Goal: Information Seeking & Learning: Learn about a topic

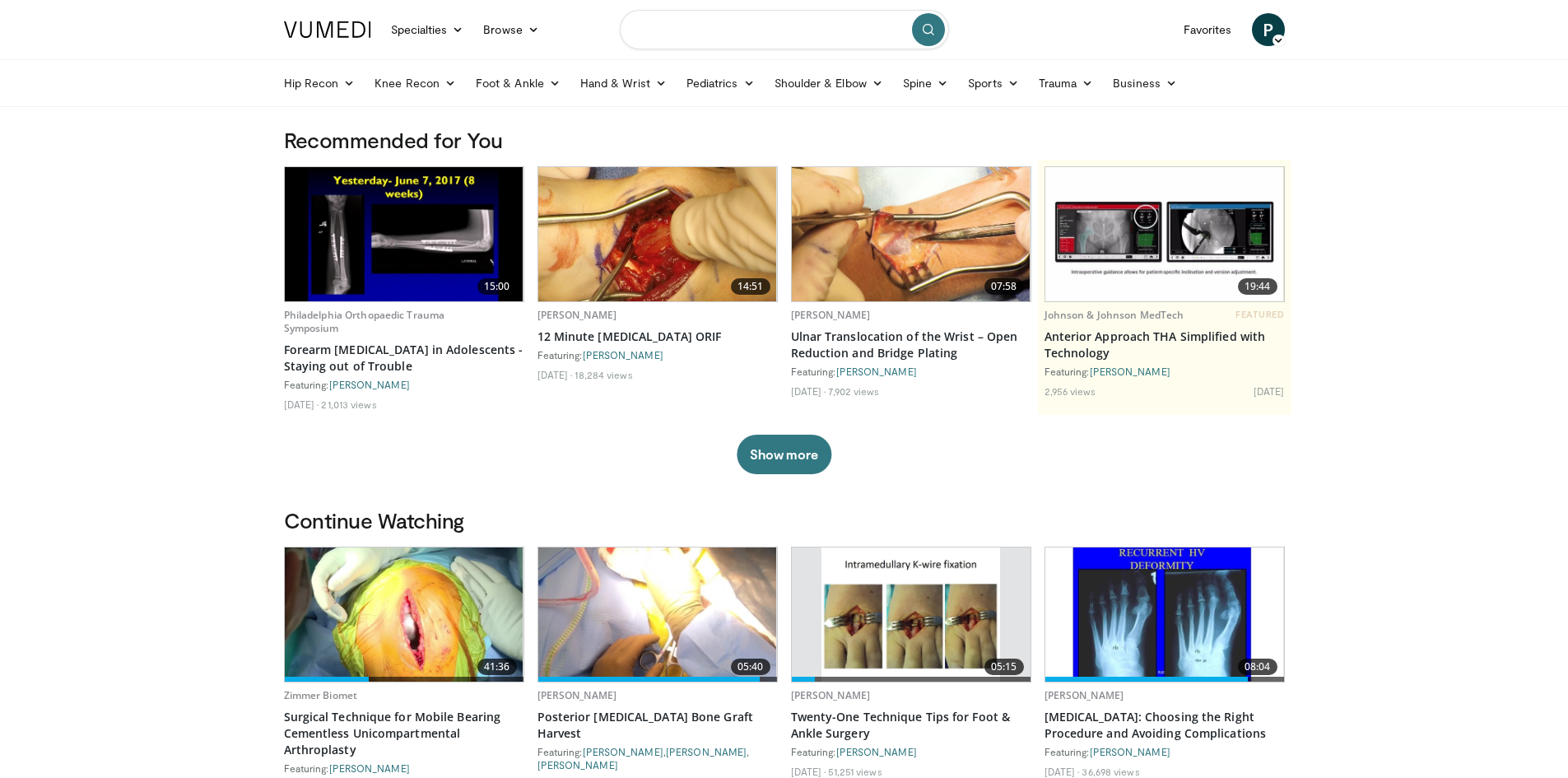
click at [666, 32] on input "Search topics, interventions" at bounding box center [784, 30] width 329 height 40
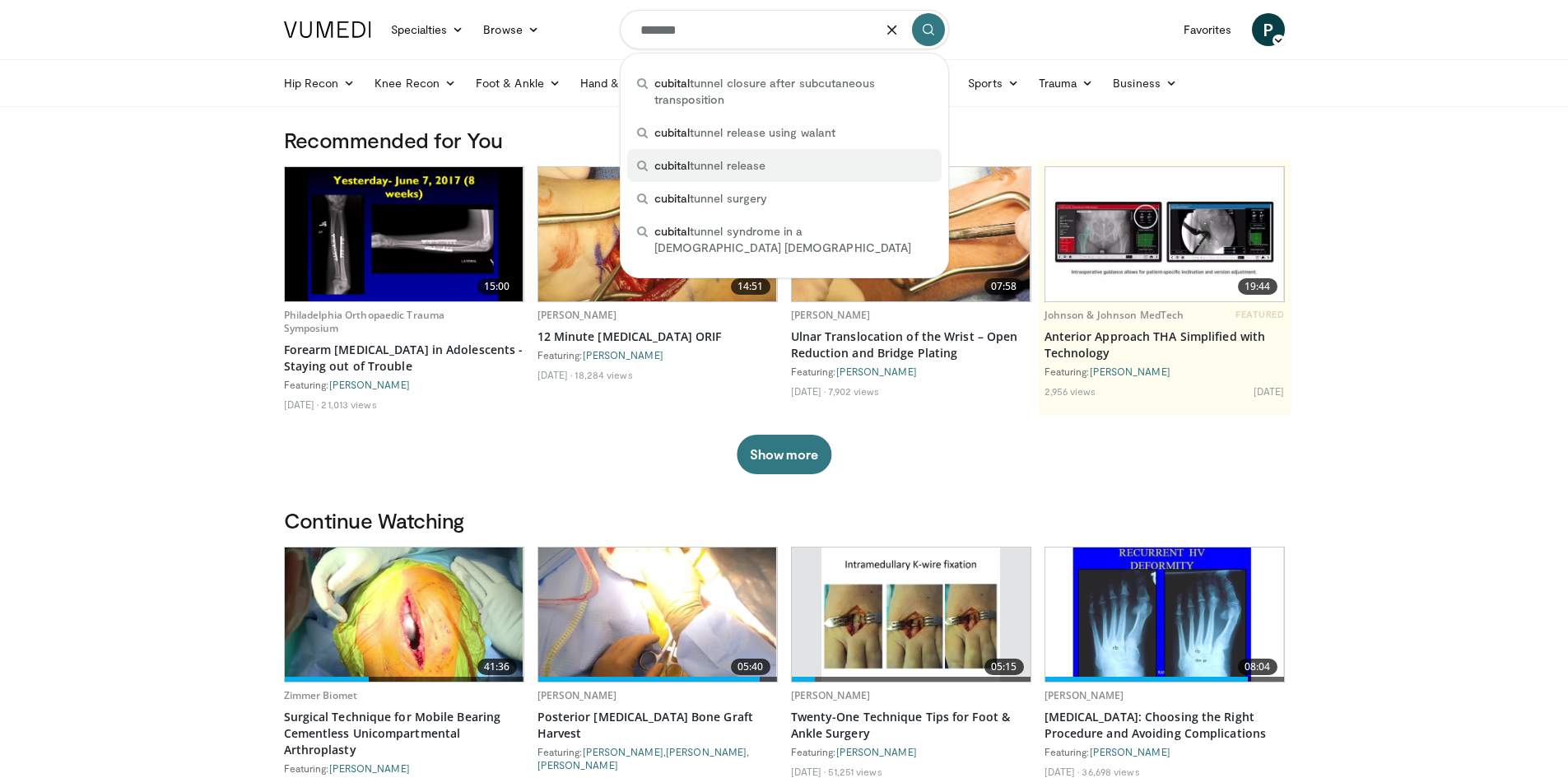
click at [712, 159] on span "cubital tunnel release" at bounding box center [710, 166] width 111 height 17
type input "**********"
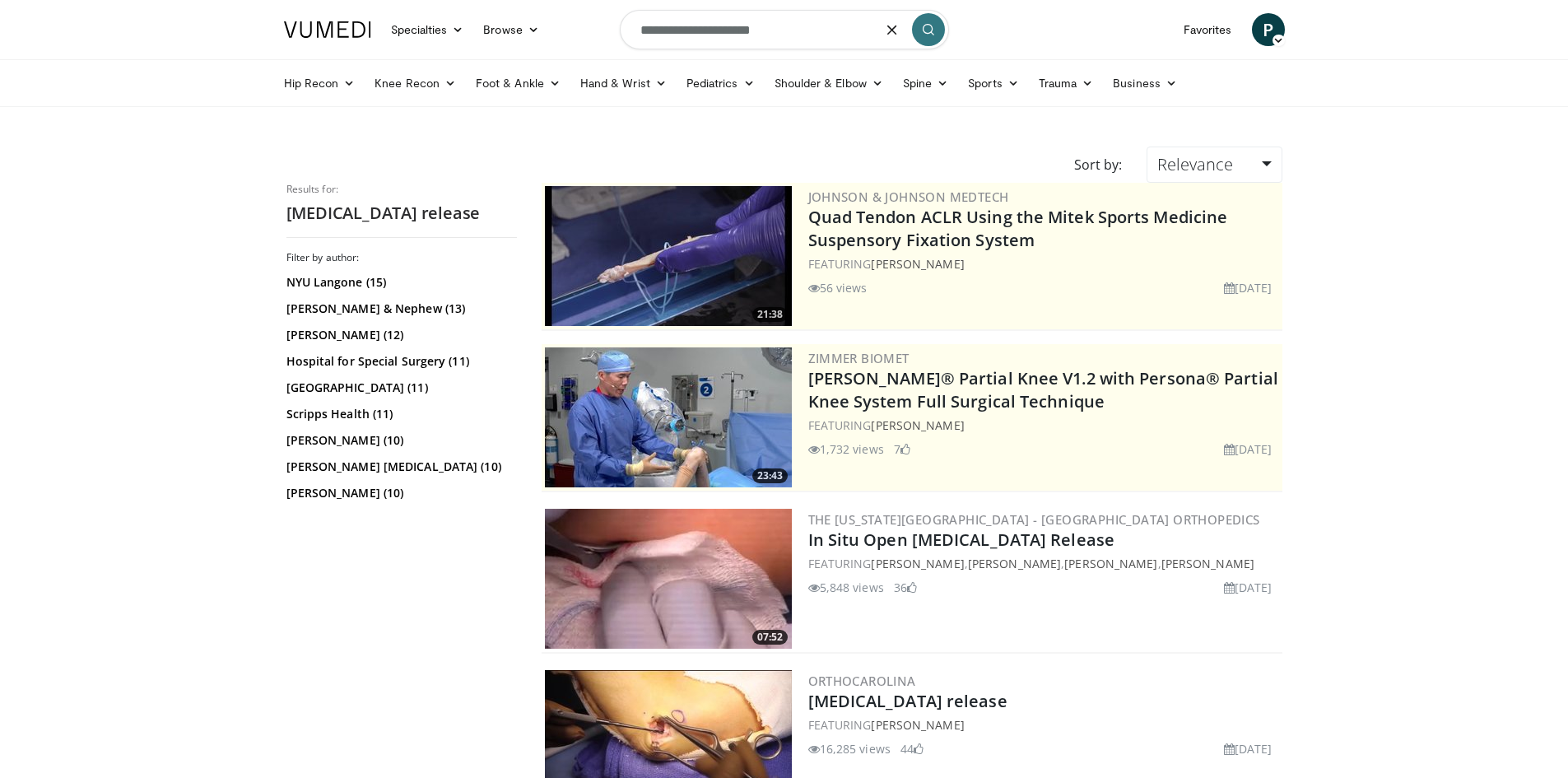
drag, startPoint x: 778, startPoint y: 35, endPoint x: 725, endPoint y: 34, distance: 53.0
click at [725, 34] on input "**********" at bounding box center [784, 30] width 329 height 40
type input "**********"
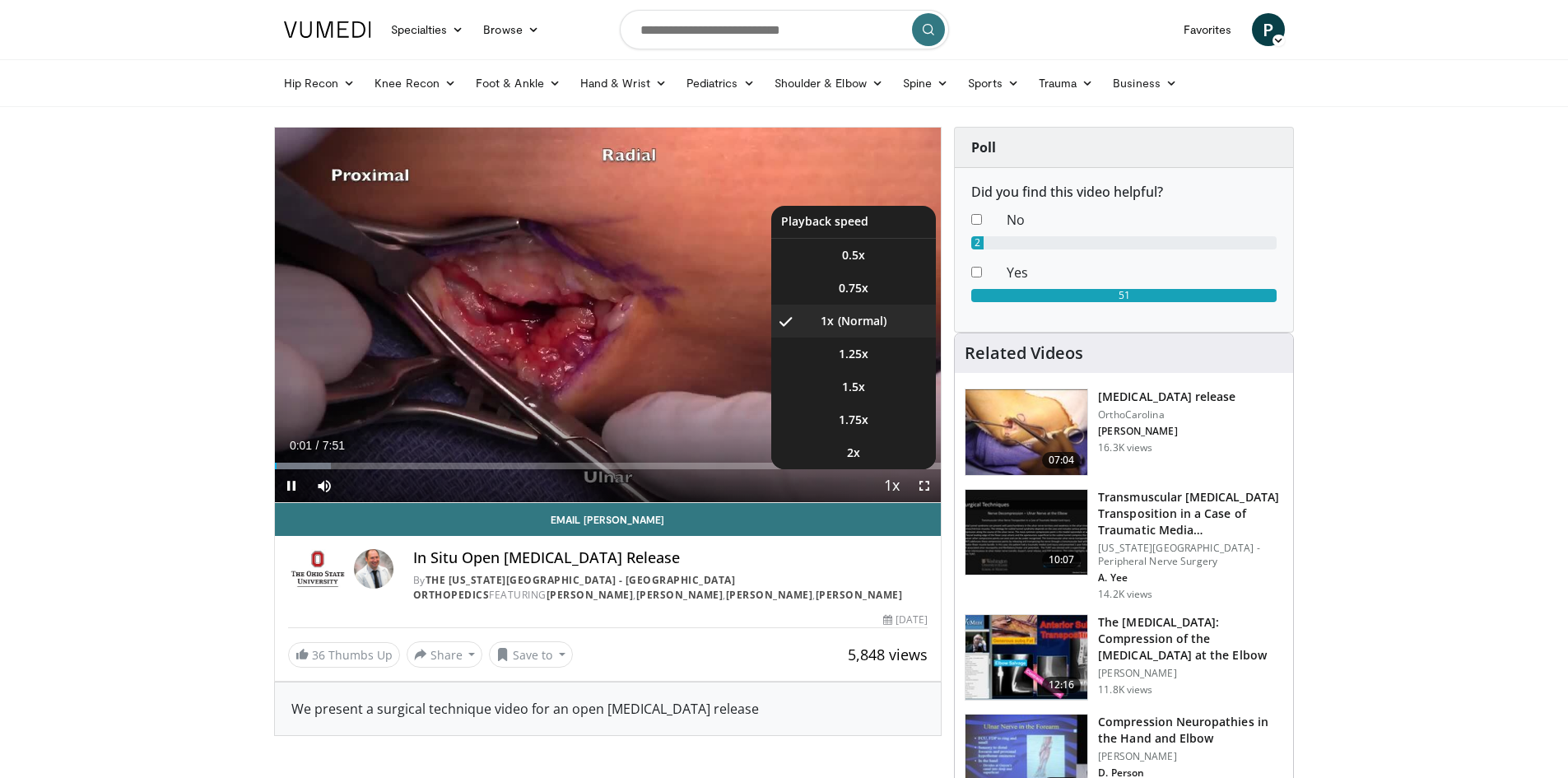
click at [893, 480] on span "Video Player" at bounding box center [891, 487] width 23 height 33
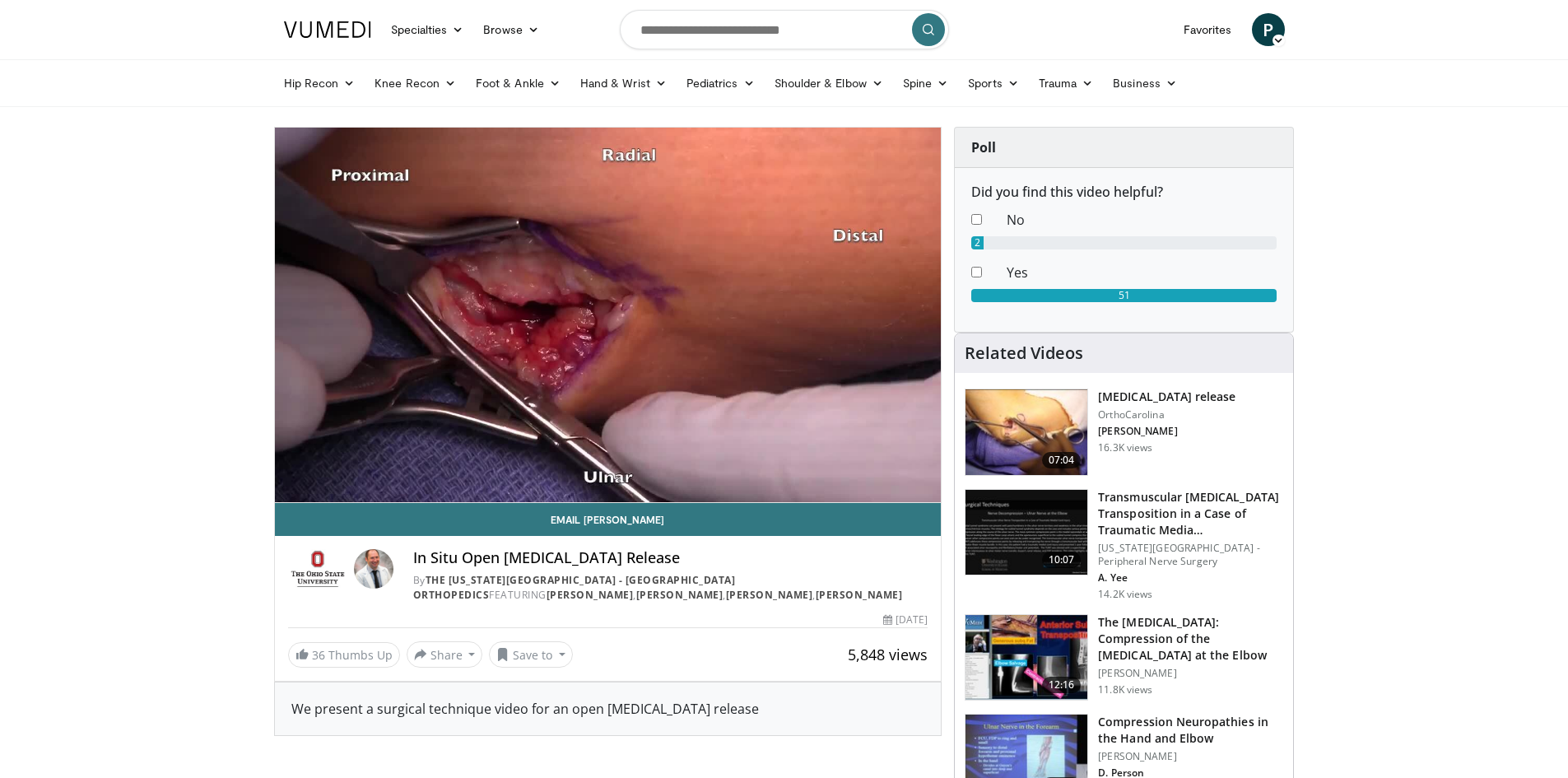
click at [893, 480] on div "10 seconds Tap to unmute" at bounding box center [608, 315] width 666 height 375
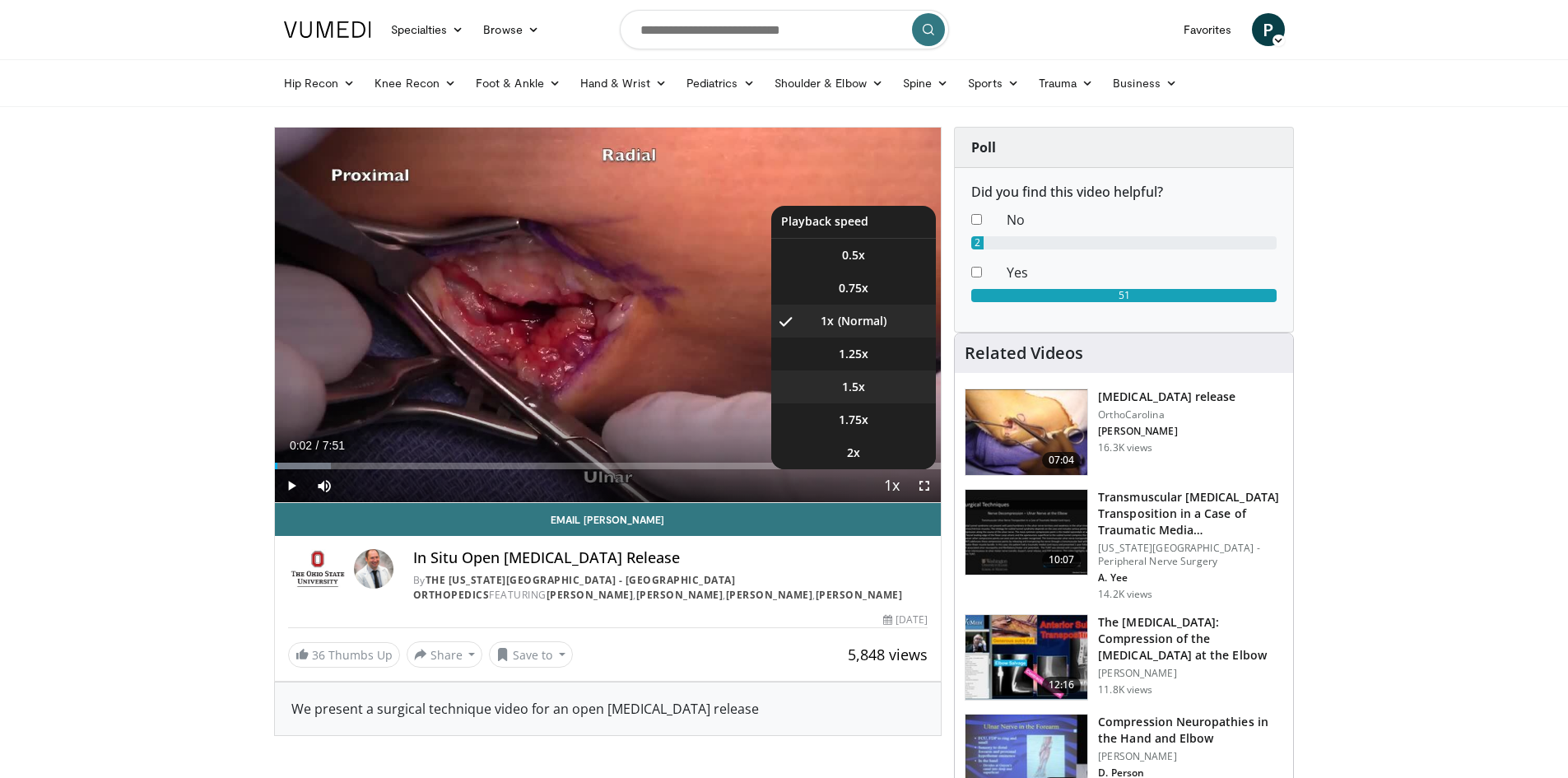
click at [851, 381] on span "1.5x" at bounding box center [853, 388] width 23 height 17
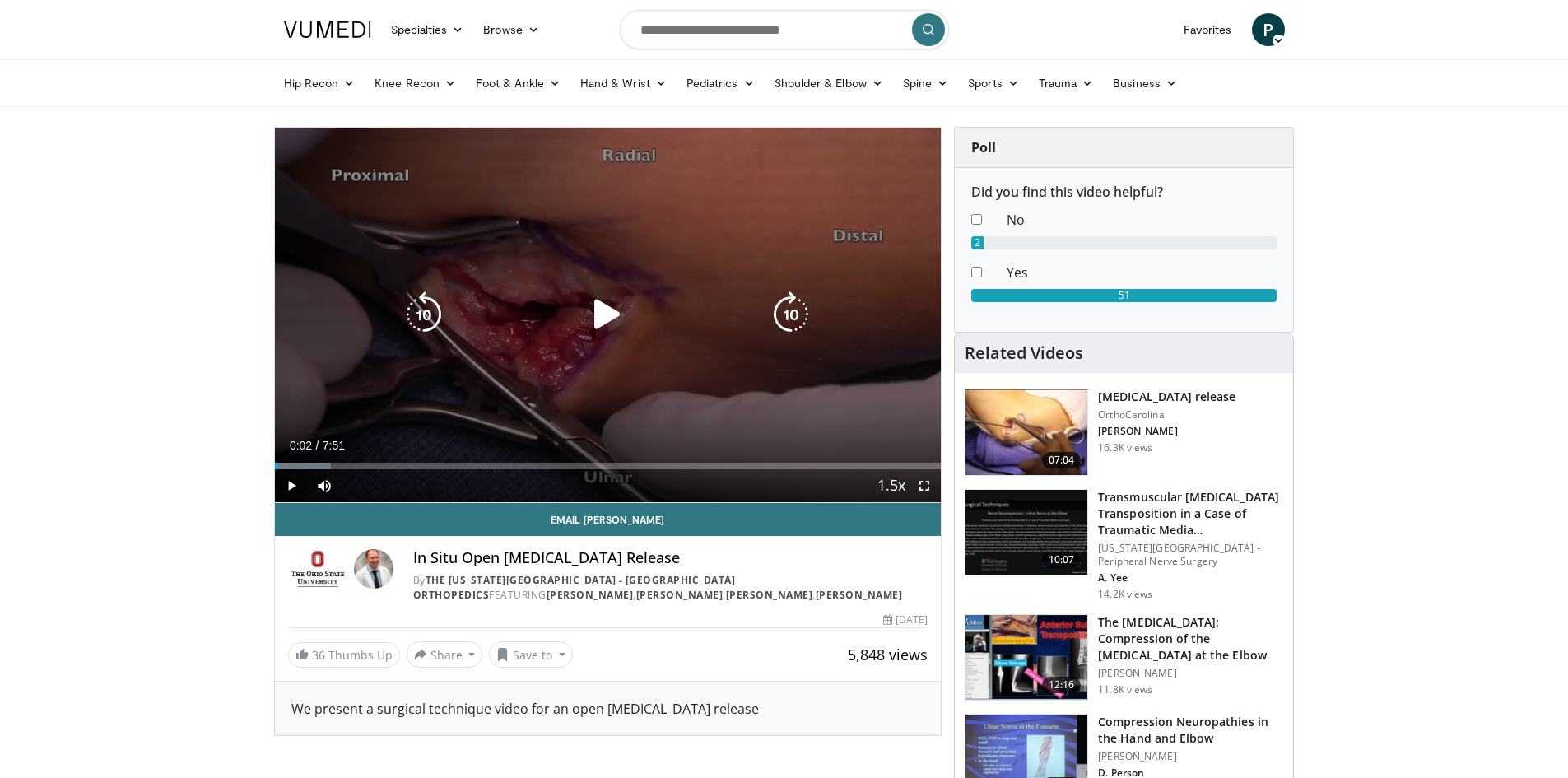
click at [586, 309] on icon "Video Player" at bounding box center [608, 314] width 46 height 46
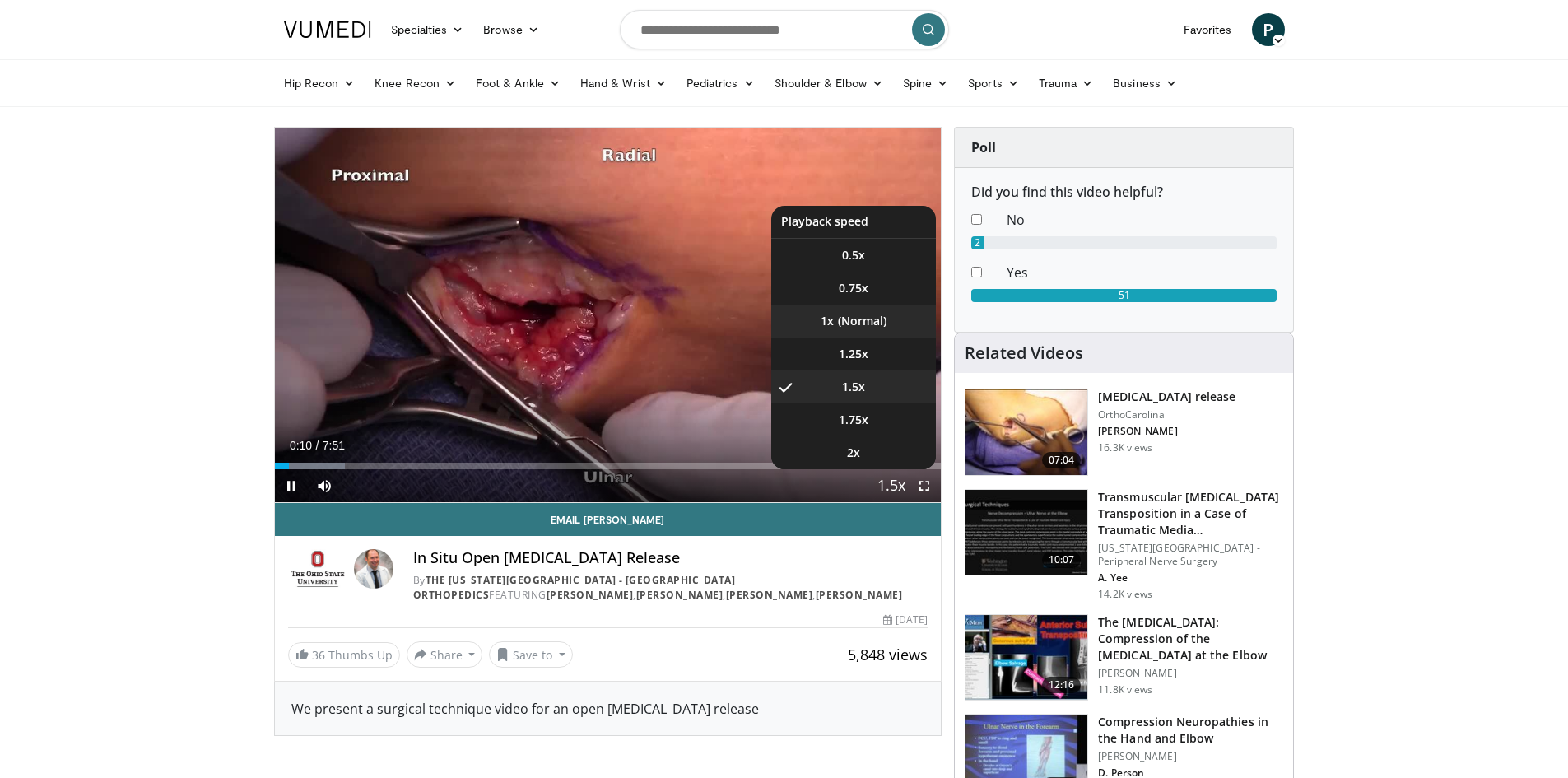
click at [855, 316] on li "1x" at bounding box center [854, 322] width 165 height 33
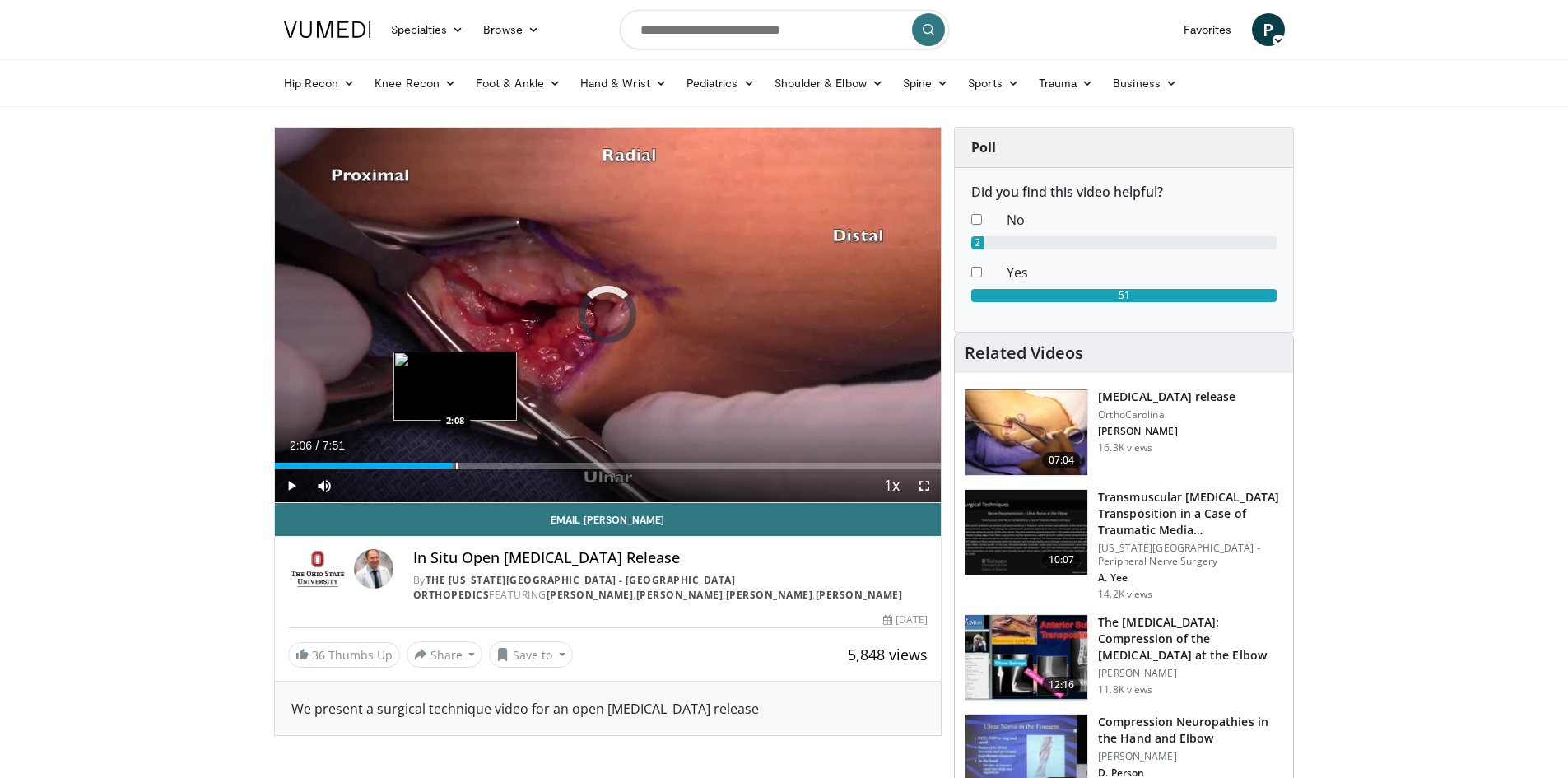
click at [452, 466] on div "Loaded : 14.71% 2:06 2:08" at bounding box center [608, 466] width 666 height 6
click at [446, 463] on div "Progress Bar" at bounding box center [447, 466] width 2 height 6
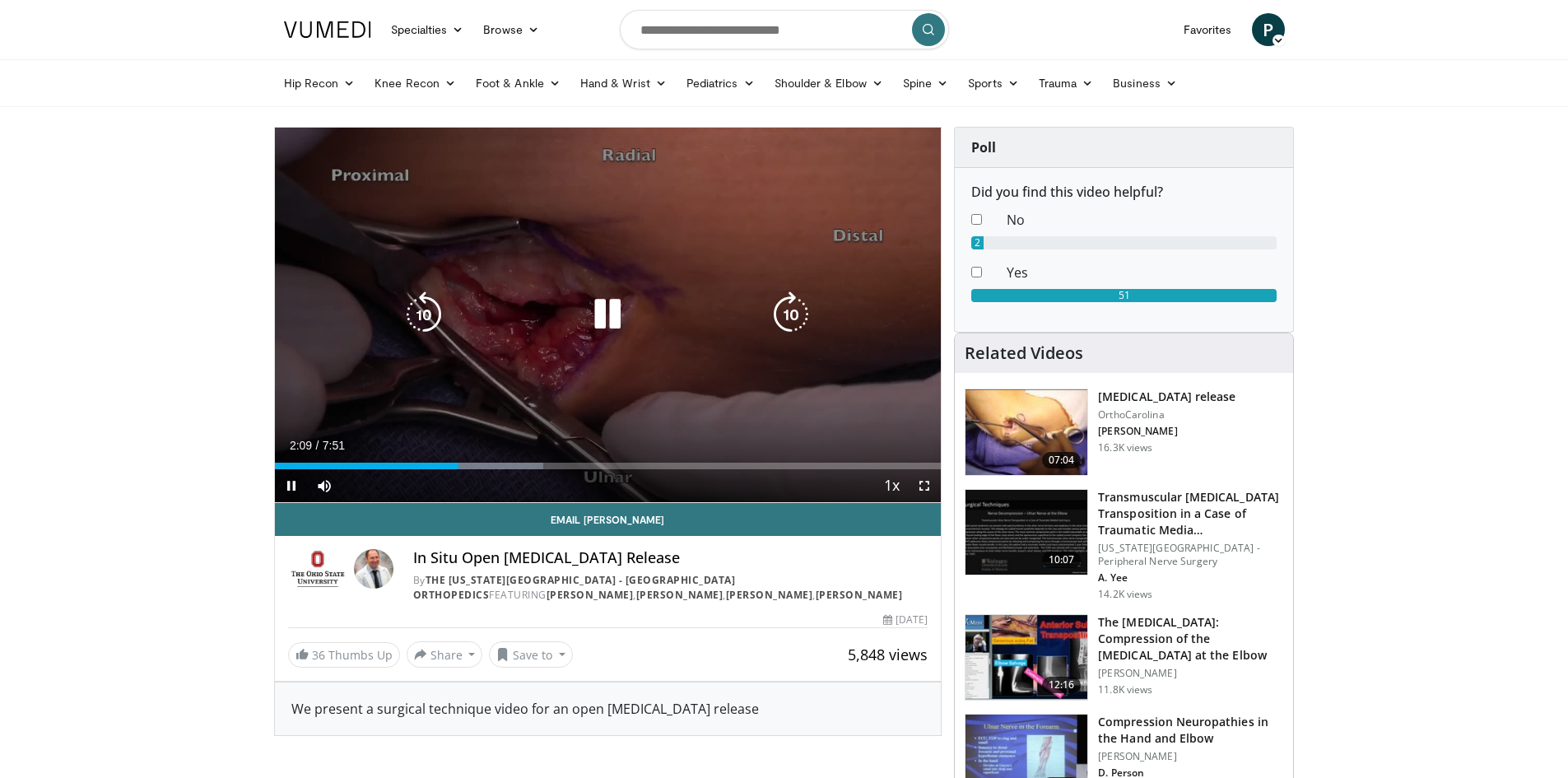
click at [696, 228] on div "10 seconds Tap to unmute" at bounding box center [608, 315] width 666 height 375
click at [604, 305] on icon "Video Player" at bounding box center [608, 314] width 46 height 46
click at [601, 309] on icon "Video Player" at bounding box center [608, 314] width 46 height 46
click at [596, 295] on icon "Video Player" at bounding box center [608, 314] width 46 height 46
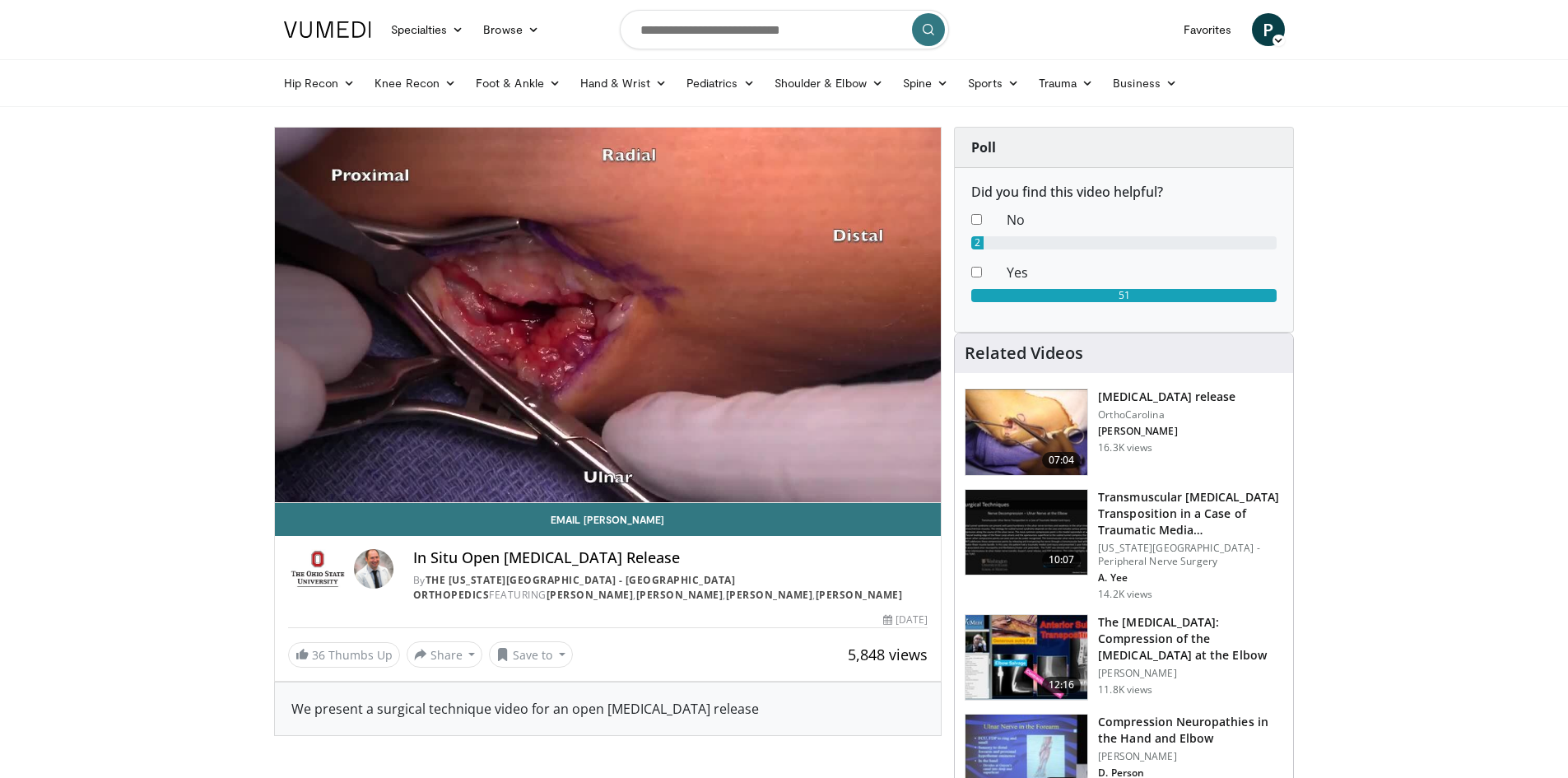
drag, startPoint x: 783, startPoint y: 633, endPoint x: 1416, endPoint y: 240, distance: 745.1
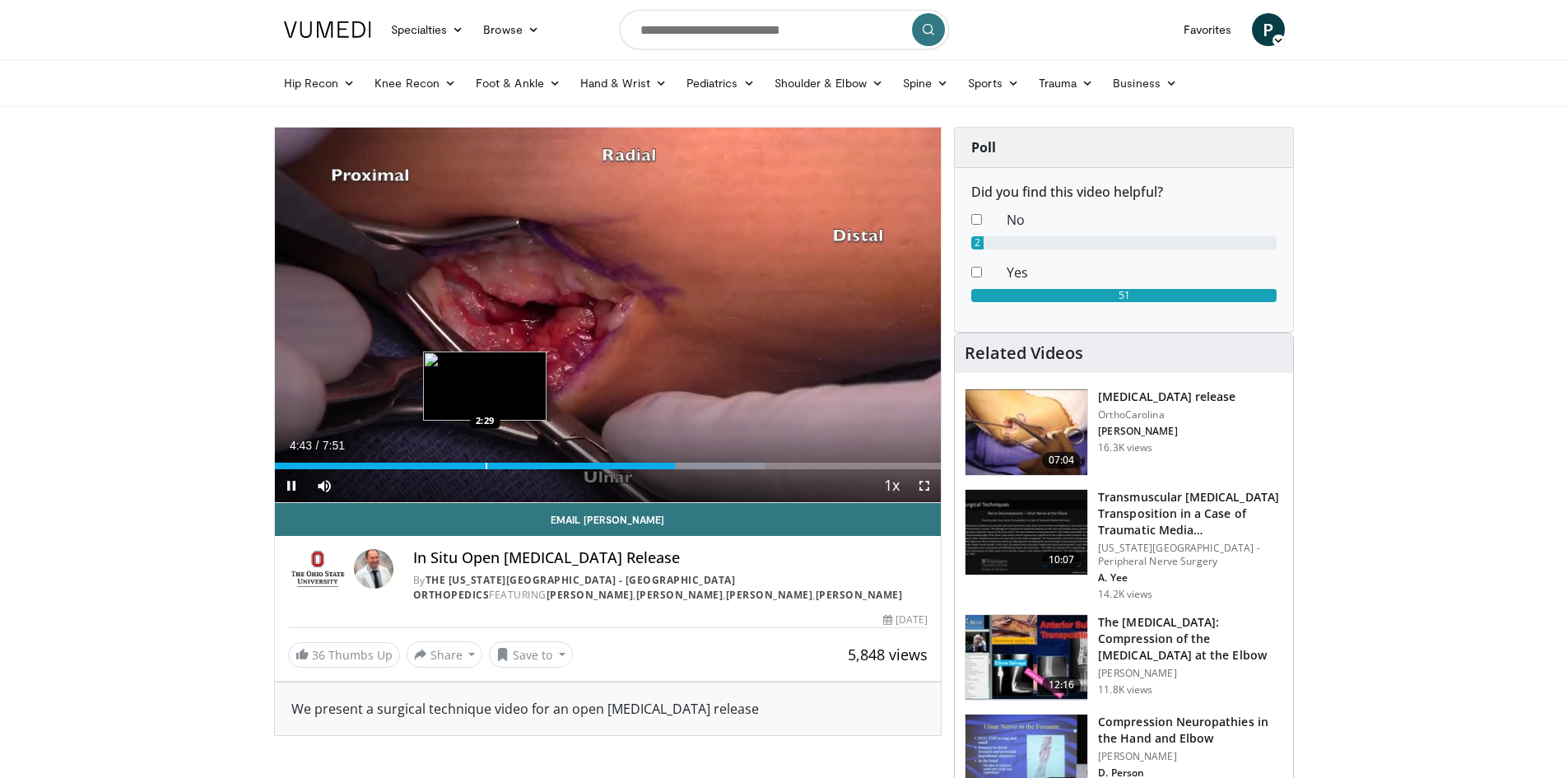
click at [486, 463] on div "Progress Bar" at bounding box center [487, 466] width 2 height 6
click at [465, 466] on div "Progress Bar" at bounding box center [466, 466] width 2 height 6
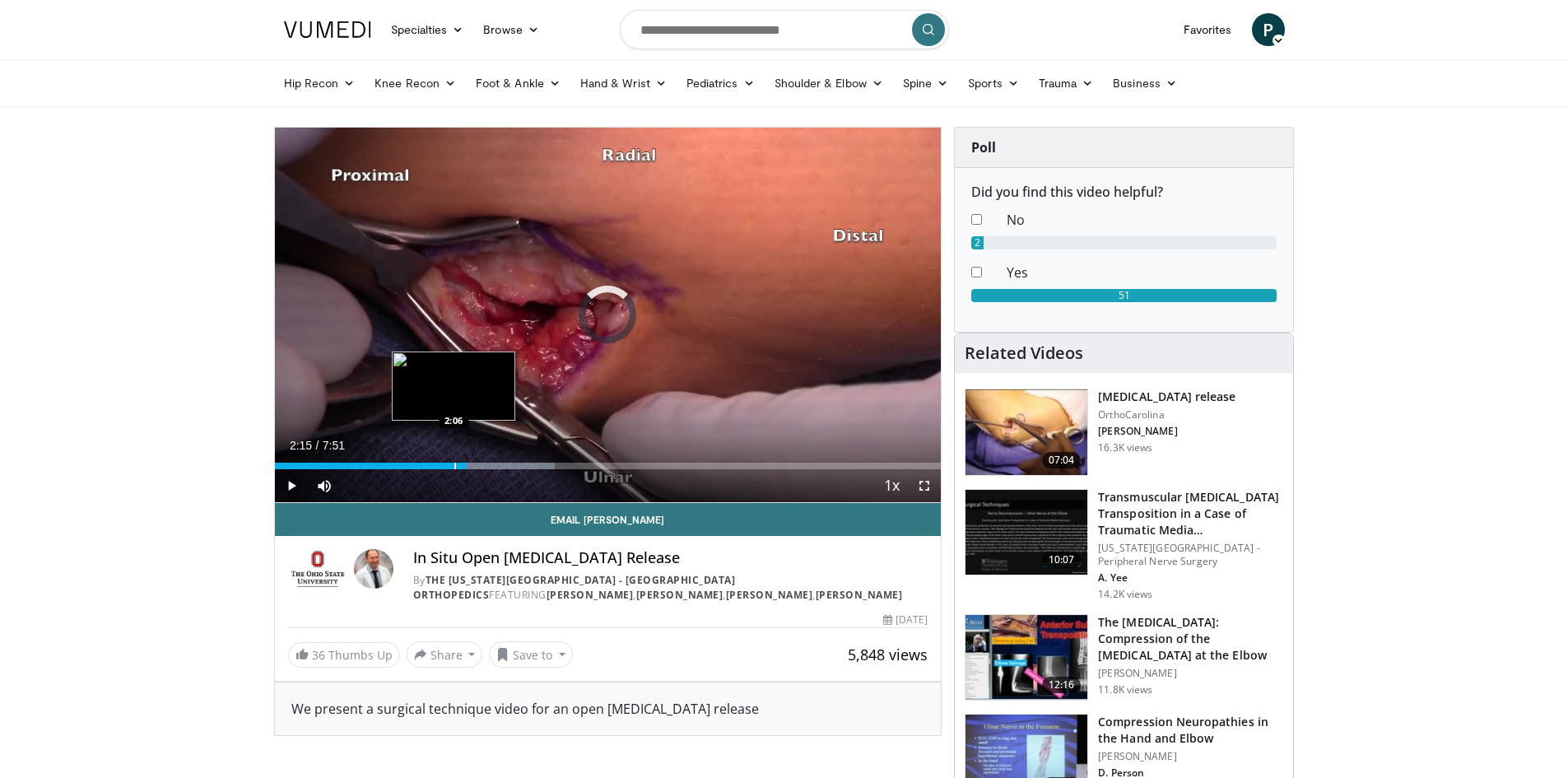
click at [452, 465] on div "2:15" at bounding box center [371, 466] width 192 height 6
click at [478, 463] on div "Progress Bar" at bounding box center [479, 466] width 2 height 6
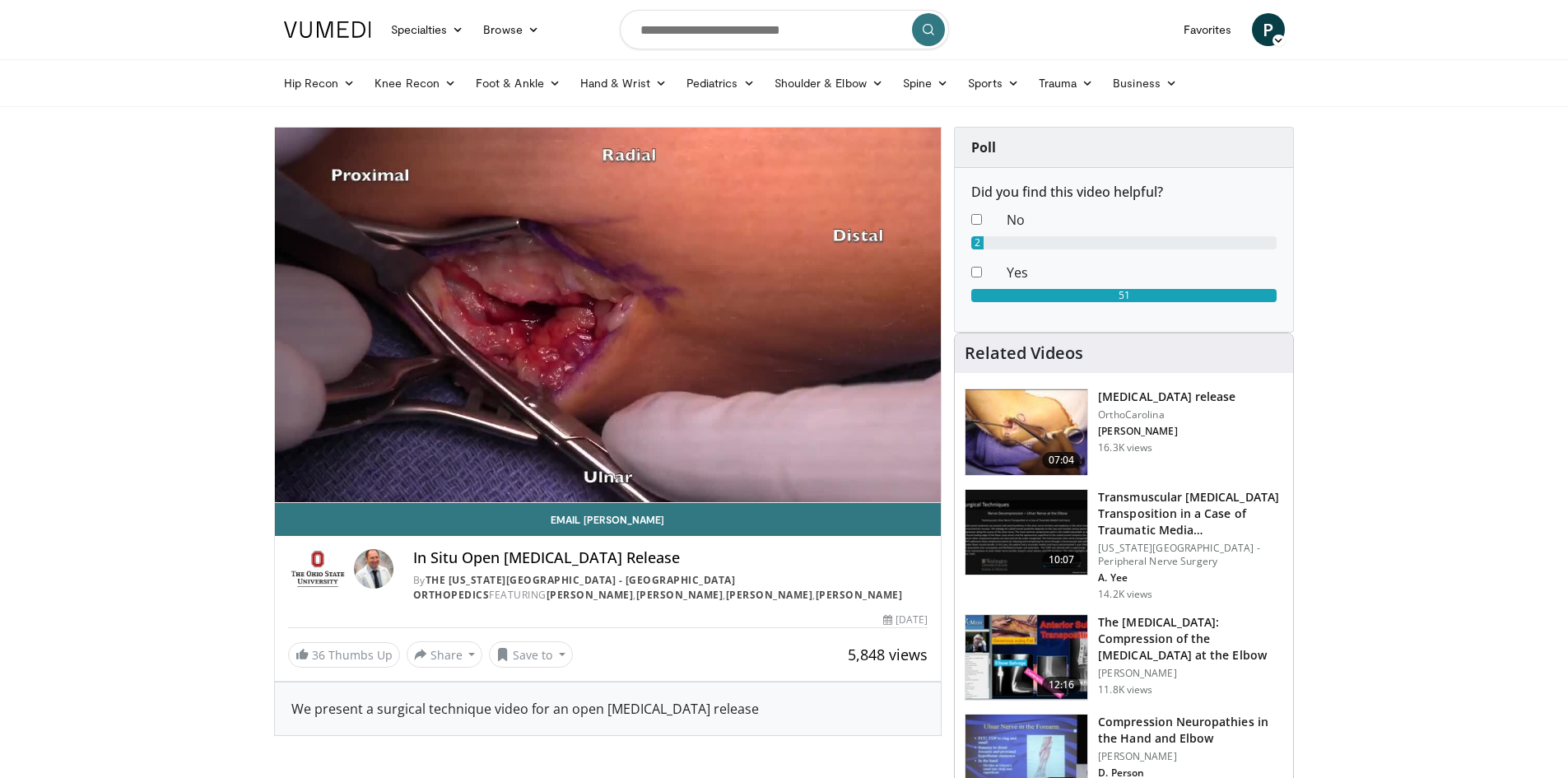
click at [1026, 432] on img at bounding box center [1026, 432] width 121 height 85
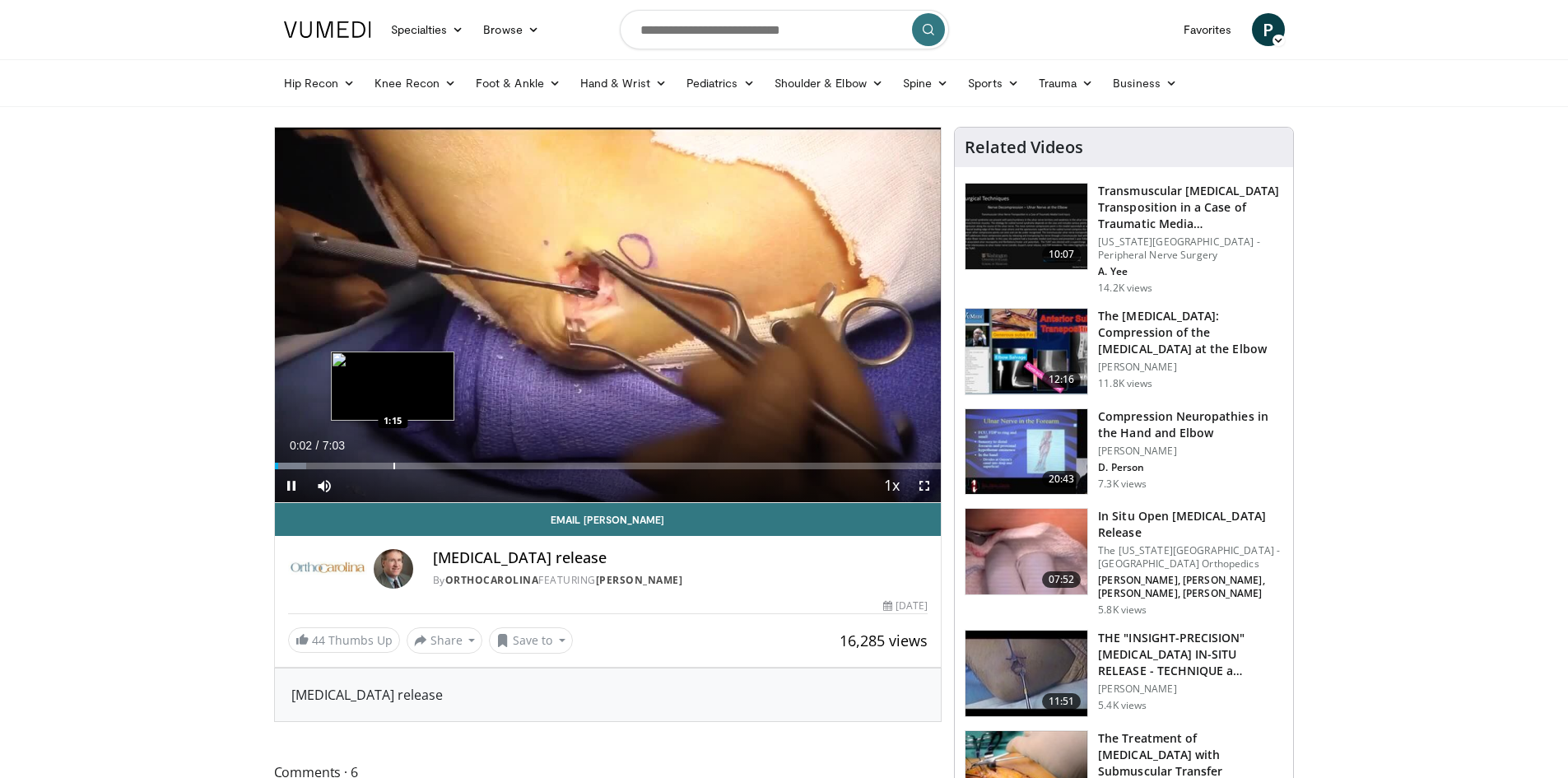
click at [393, 458] on div "Loaded : 4.72% 0:02 1:15" at bounding box center [608, 461] width 666 height 16
click at [343, 468] on div "Progress Bar" at bounding box center [344, 466] width 2 height 6
click at [322, 464] on div "Progress Bar" at bounding box center [323, 466] width 2 height 6
click at [310, 466] on div "0:30" at bounding box center [299, 466] width 48 height 6
click at [294, 466] on div "Progress Bar" at bounding box center [295, 466] width 2 height 6
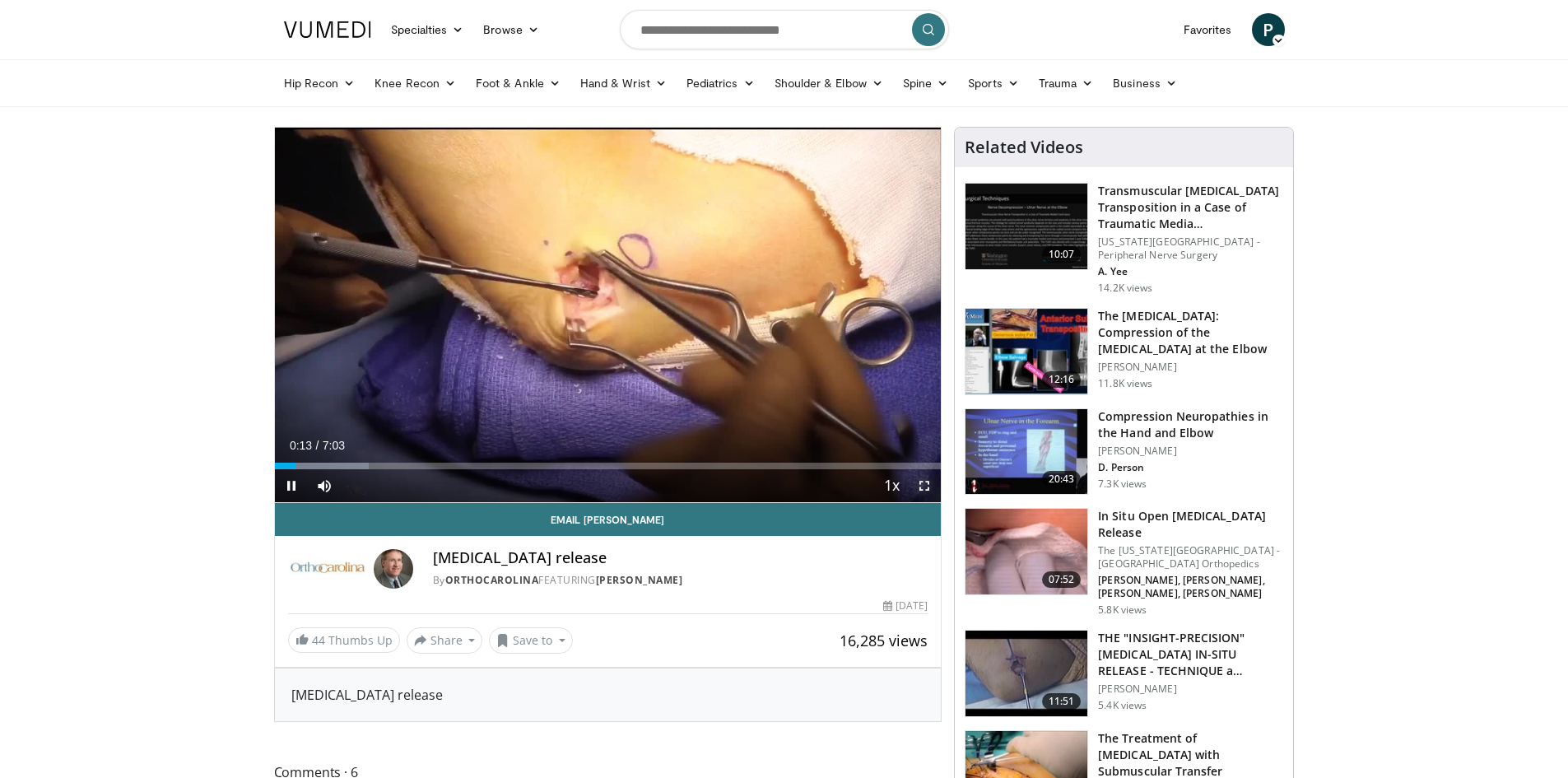
click at [927, 486] on span "Video Player" at bounding box center [925, 486] width 33 height 33
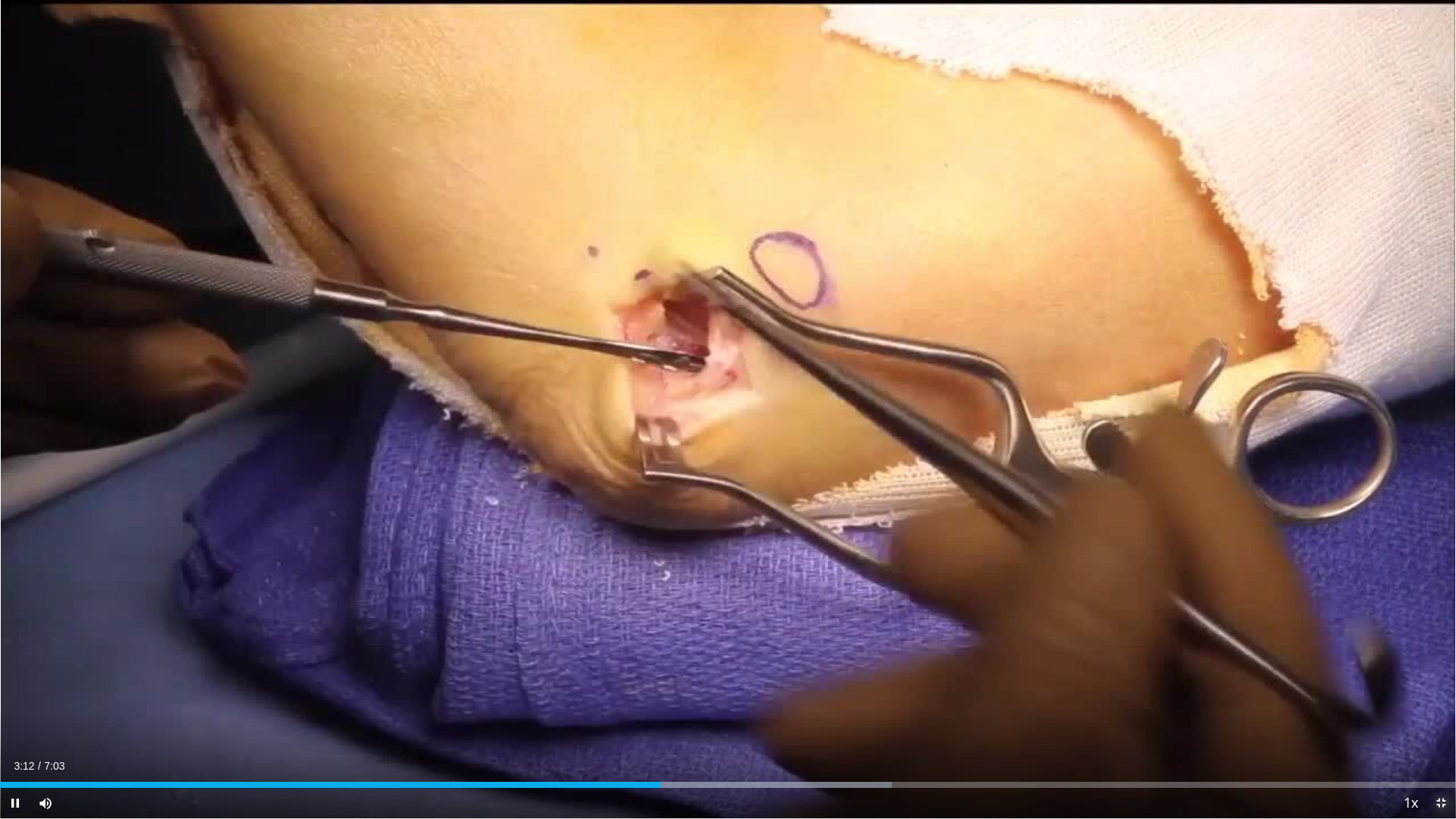
click at [1439, 716] on span "Video Player" at bounding box center [1441, 804] width 31 height 31
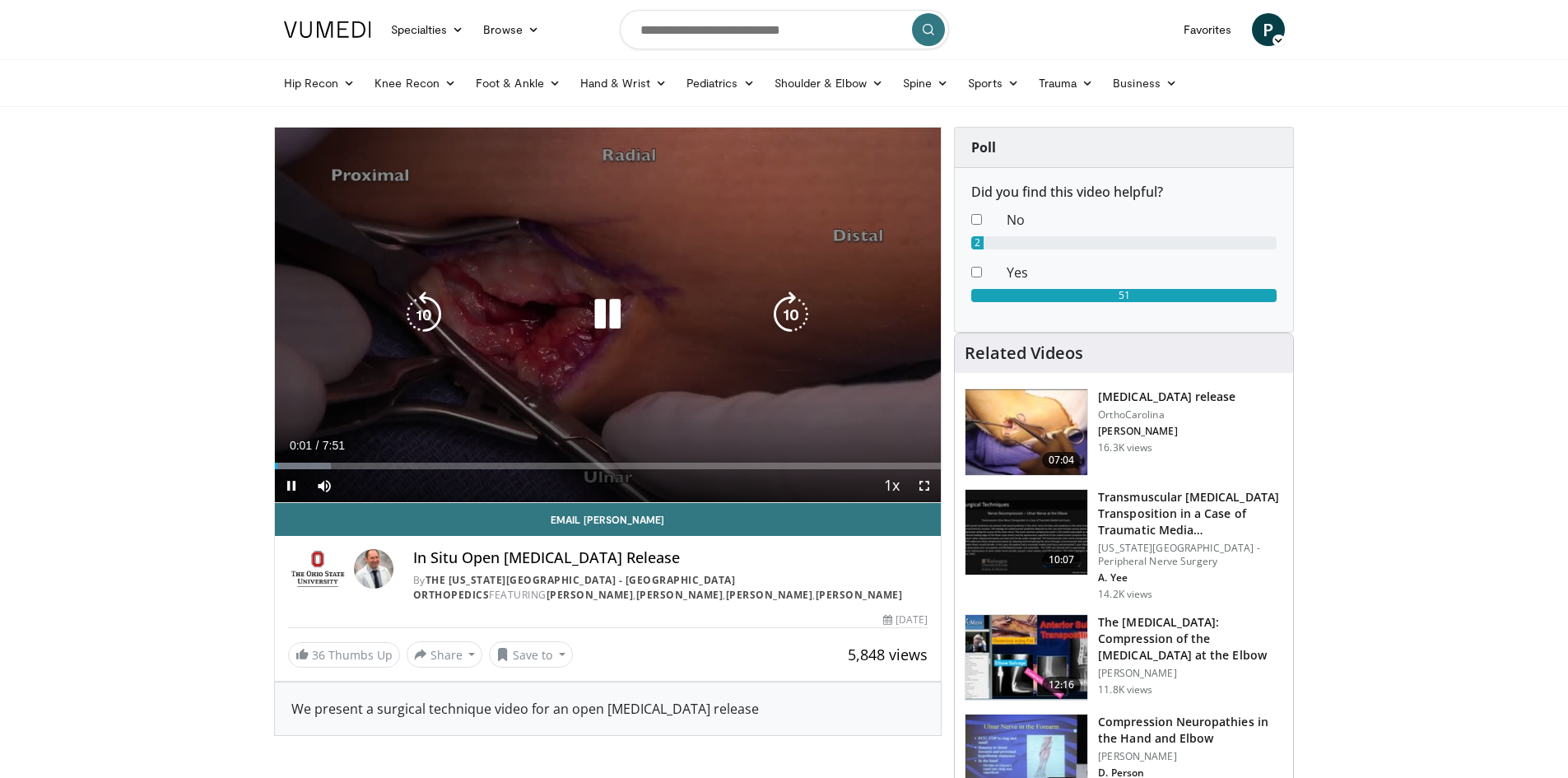
click at [796, 313] on icon "Video Player" at bounding box center [791, 314] width 46 height 46
click at [794, 302] on icon "Video Player" at bounding box center [791, 314] width 46 height 46
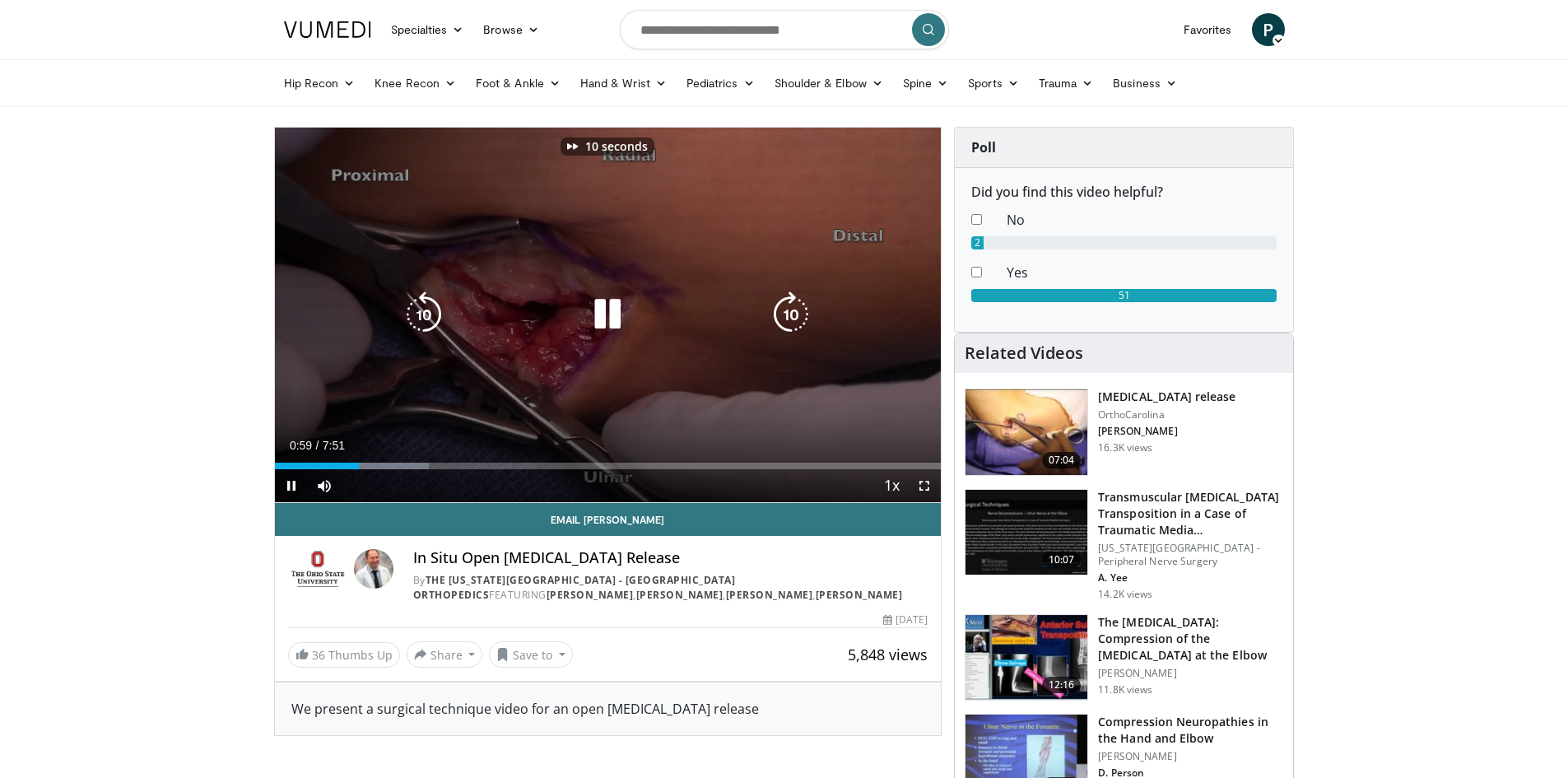
click at [793, 310] on icon "Video Player" at bounding box center [791, 314] width 46 height 46
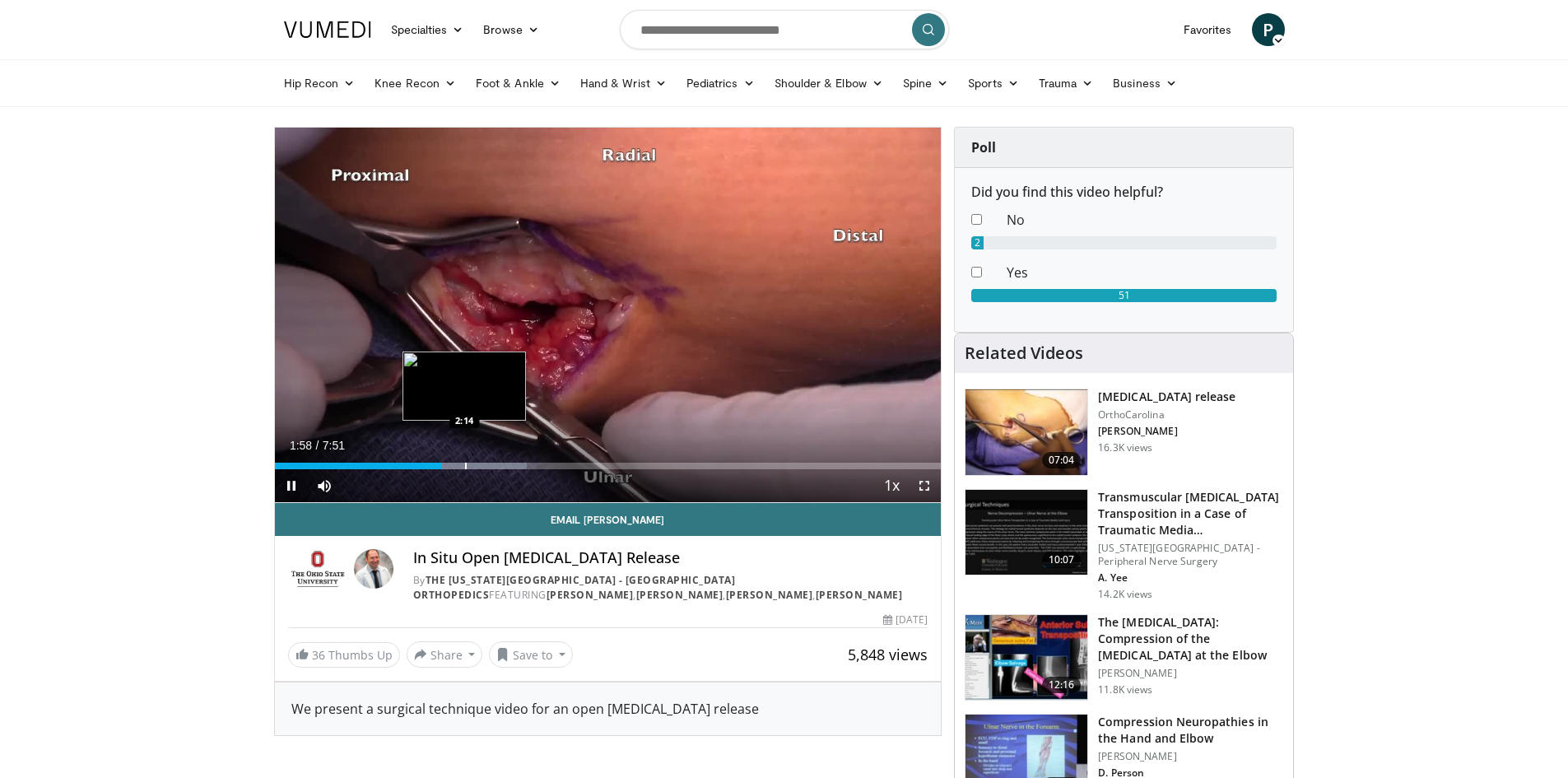
click at [467, 464] on div "Progress Bar" at bounding box center [460, 466] width 133 height 6
click at [458, 465] on div "Progress Bar" at bounding box center [459, 466] width 2 height 6
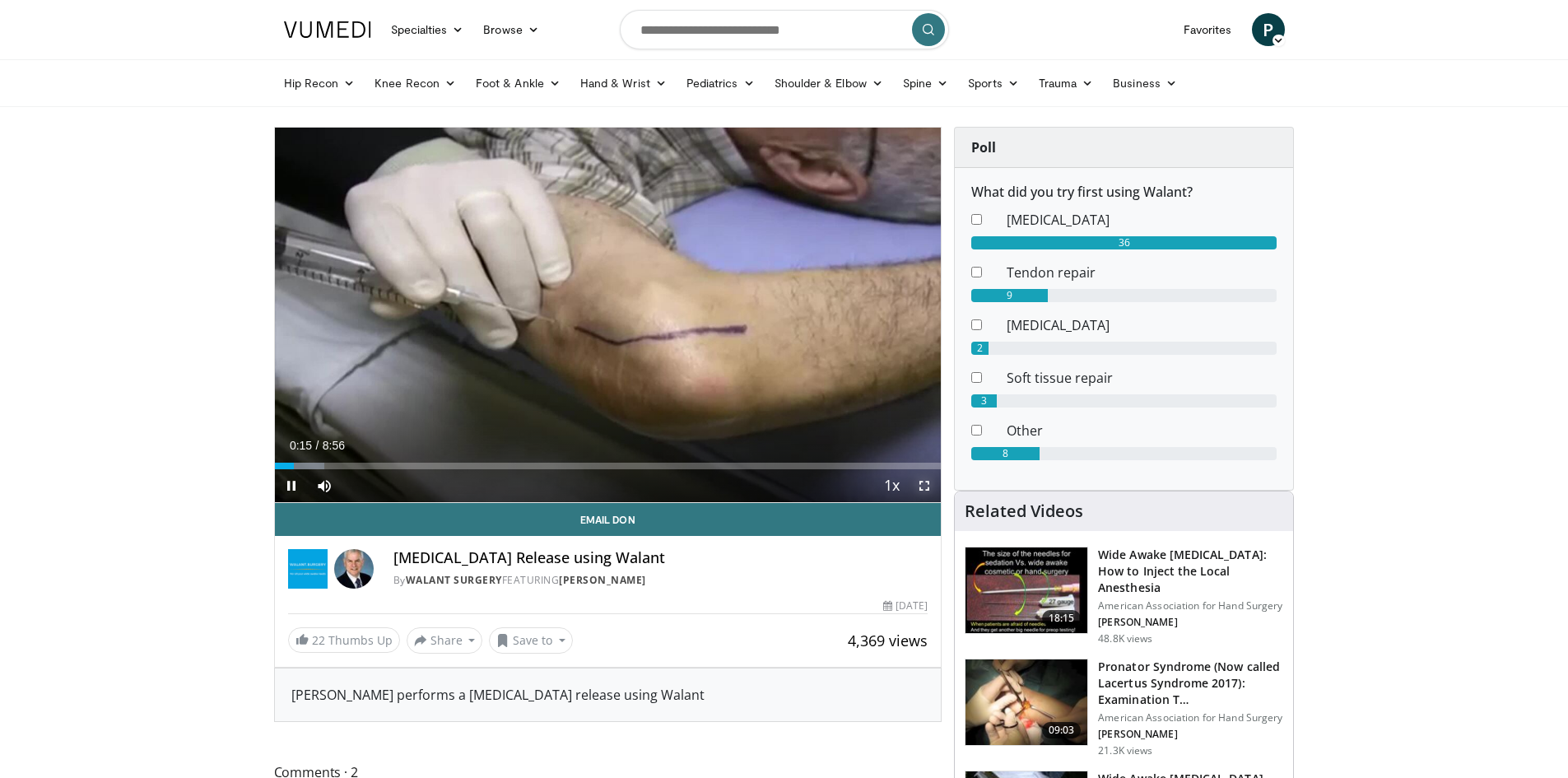
click at [925, 485] on span "Video Player" at bounding box center [925, 486] width 33 height 33
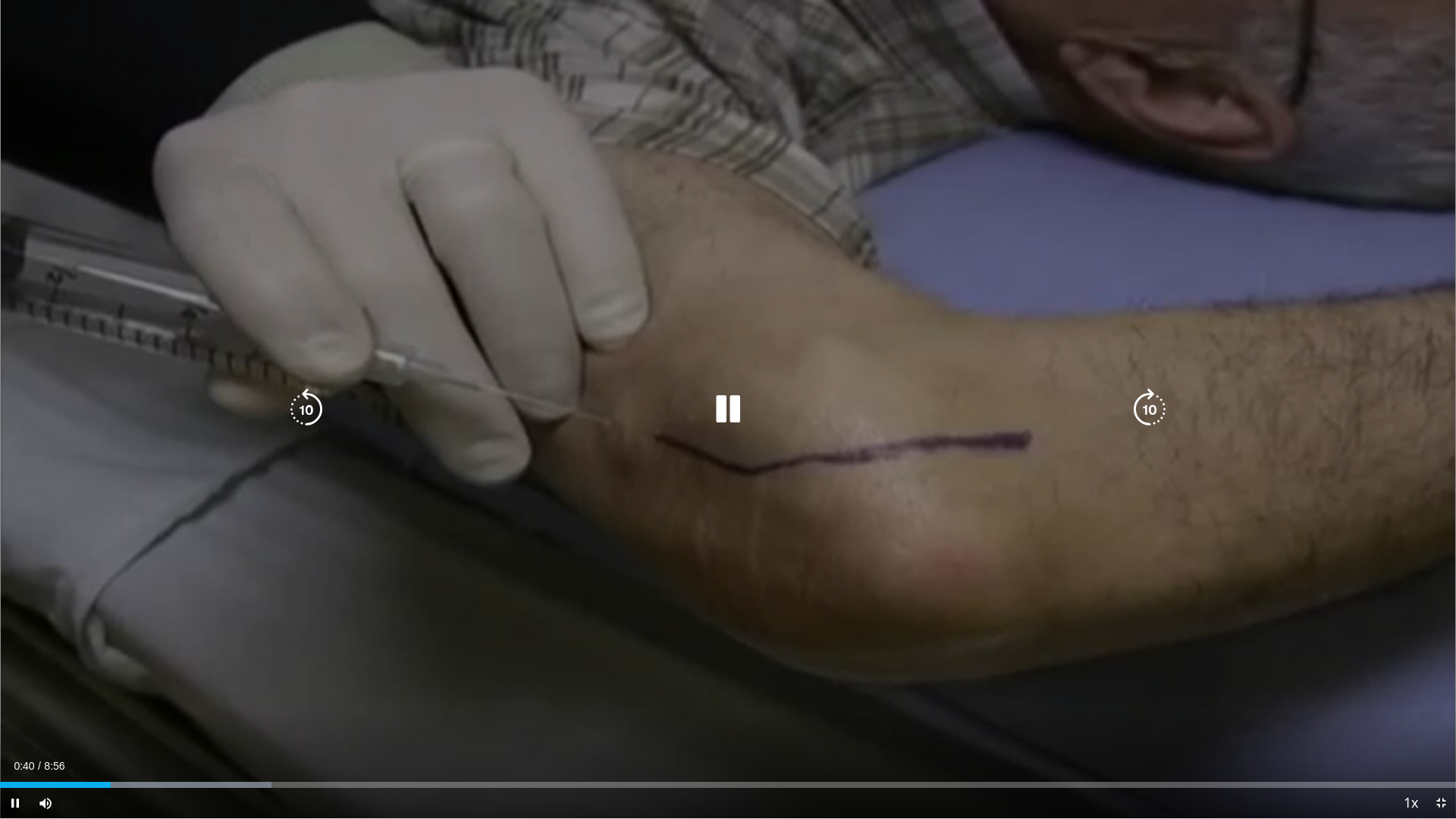
click at [1155, 410] on icon "Video Player" at bounding box center [1149, 410] width 43 height 43
click at [1155, 406] on icon "Video Player" at bounding box center [1149, 410] width 43 height 43
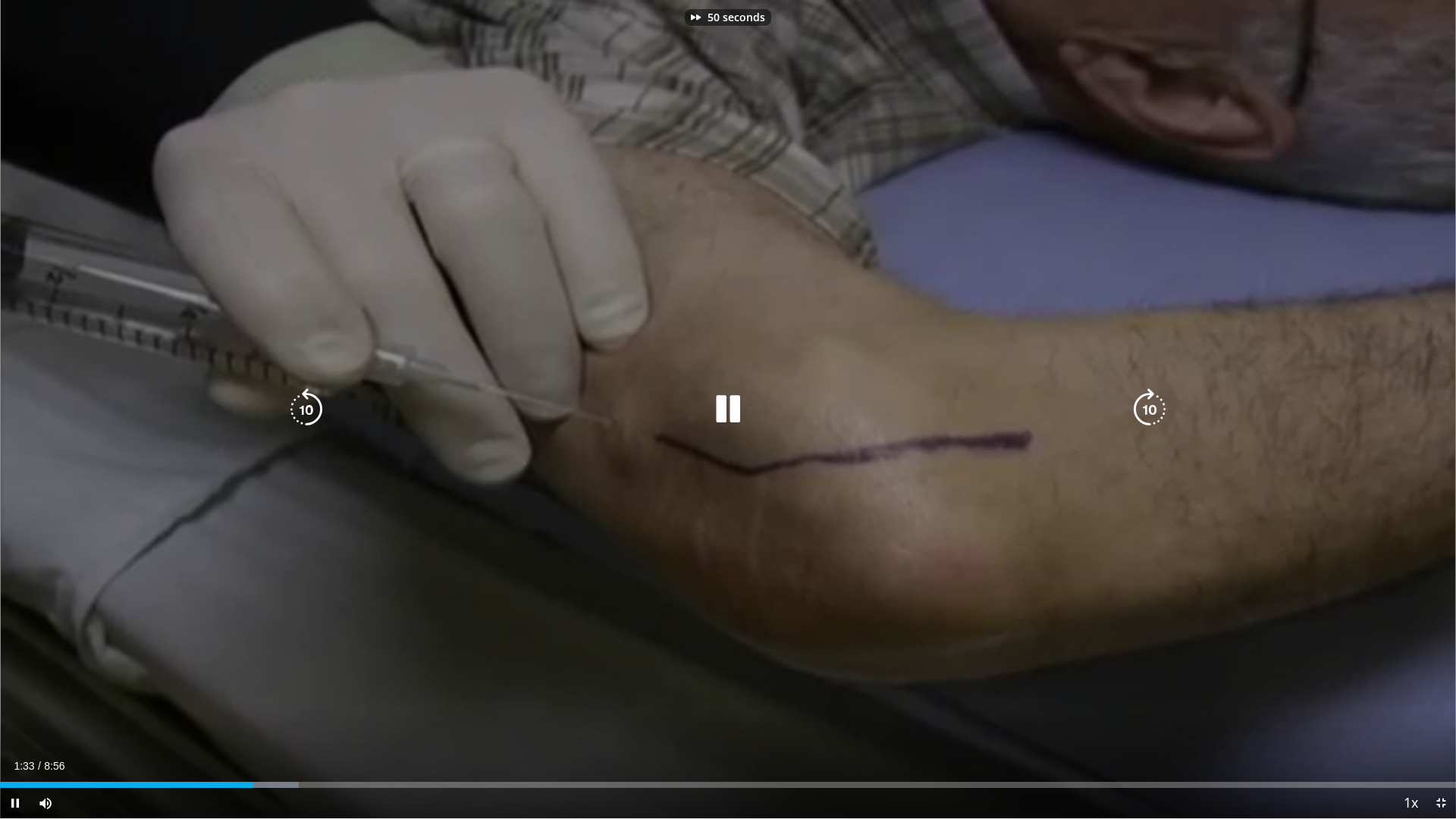
click at [1155, 406] on icon "Video Player" at bounding box center [1149, 410] width 43 height 43
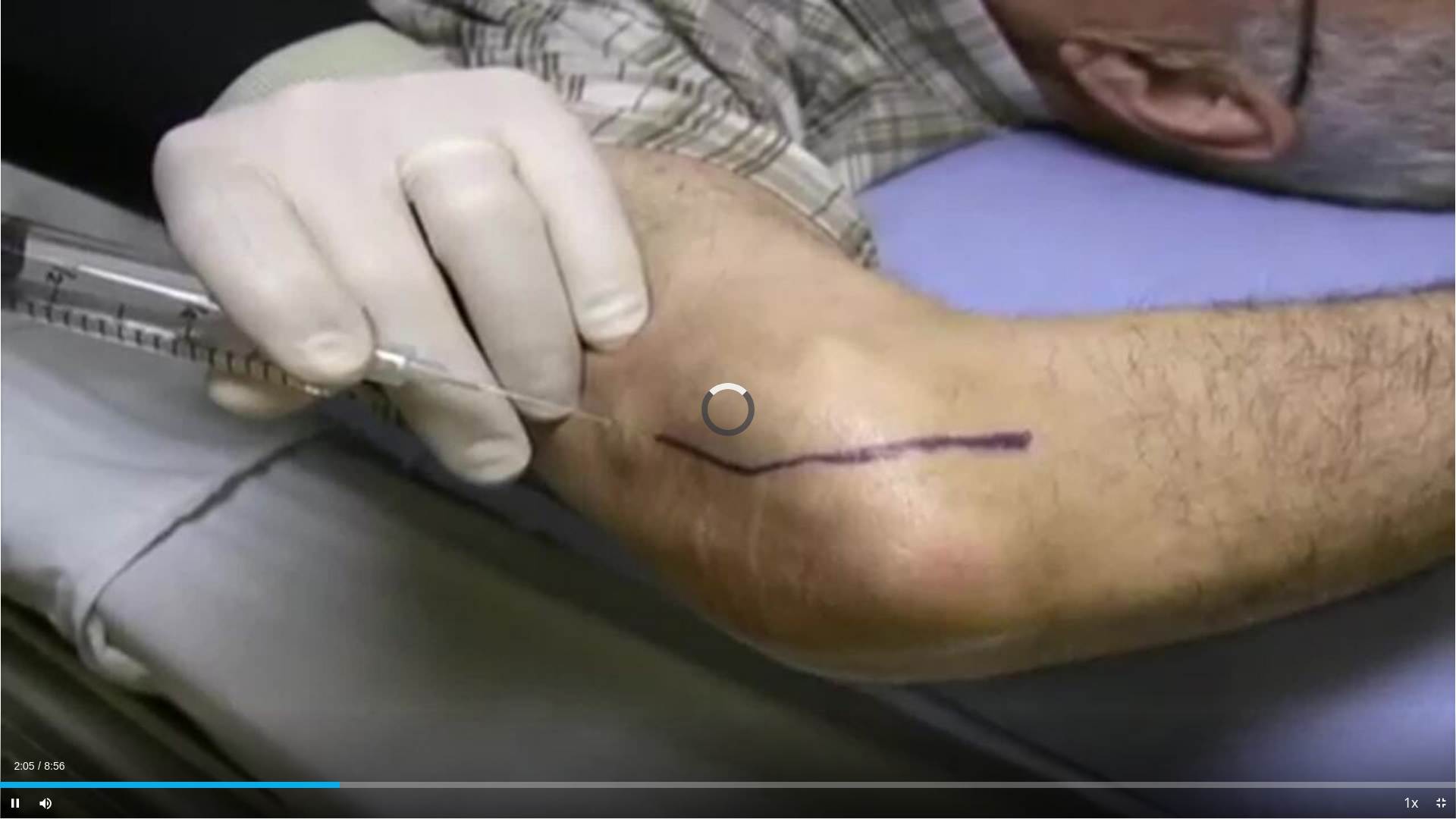
click at [1155, 406] on div "10 seconds Tap to unmute" at bounding box center [728, 409] width 1456 height 818
click at [517, 716] on div "Loaded : 26.12% 2:15 3:10" at bounding box center [728, 781] width 1456 height 15
click at [731, 716] on div "Loaded : 39.18% 3:10 4:29" at bounding box center [728, 781] width 1456 height 15
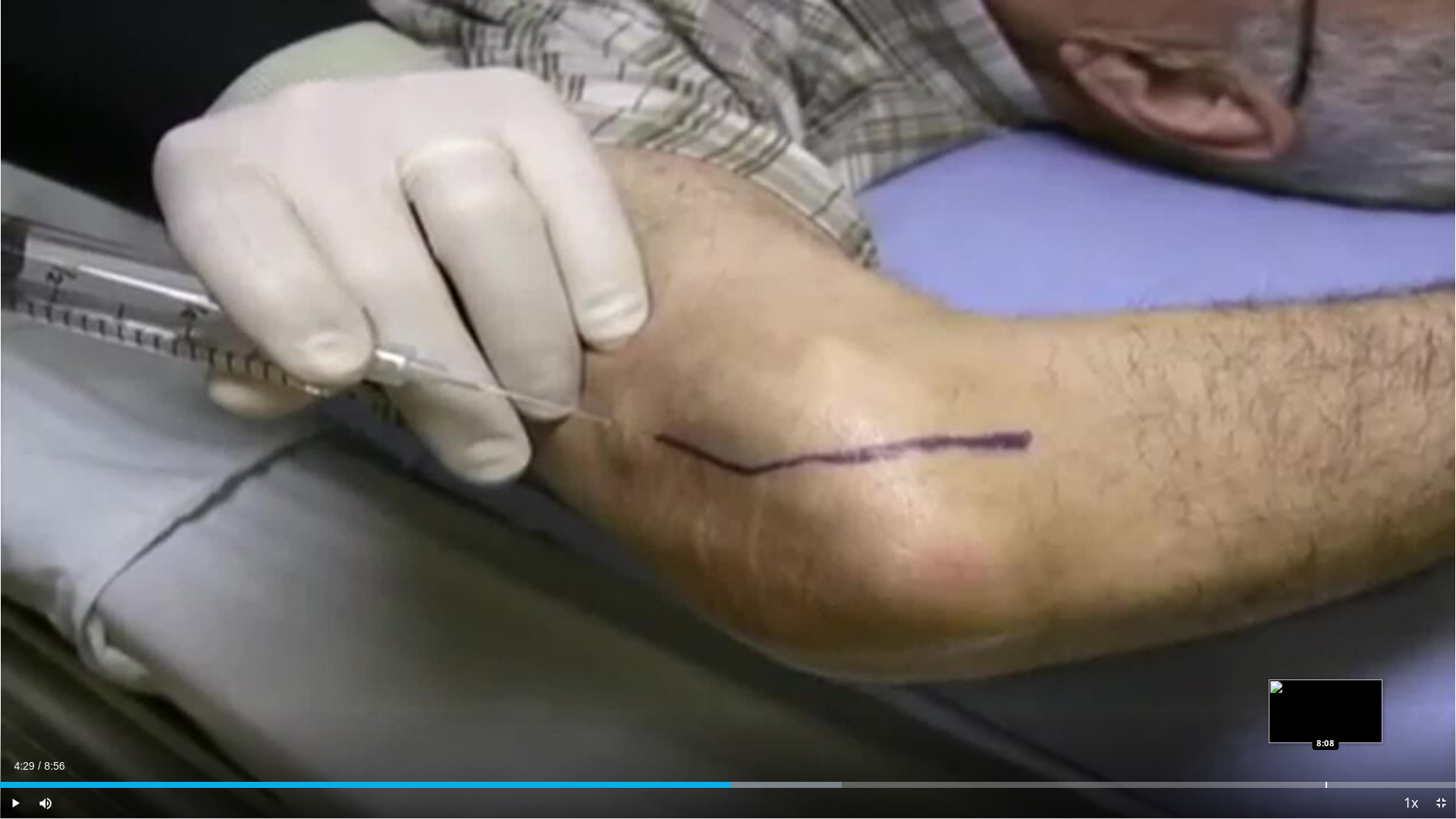
click at [1324, 716] on div "Loaded : 57.83% 4:29 8:08" at bounding box center [728, 785] width 1456 height 6
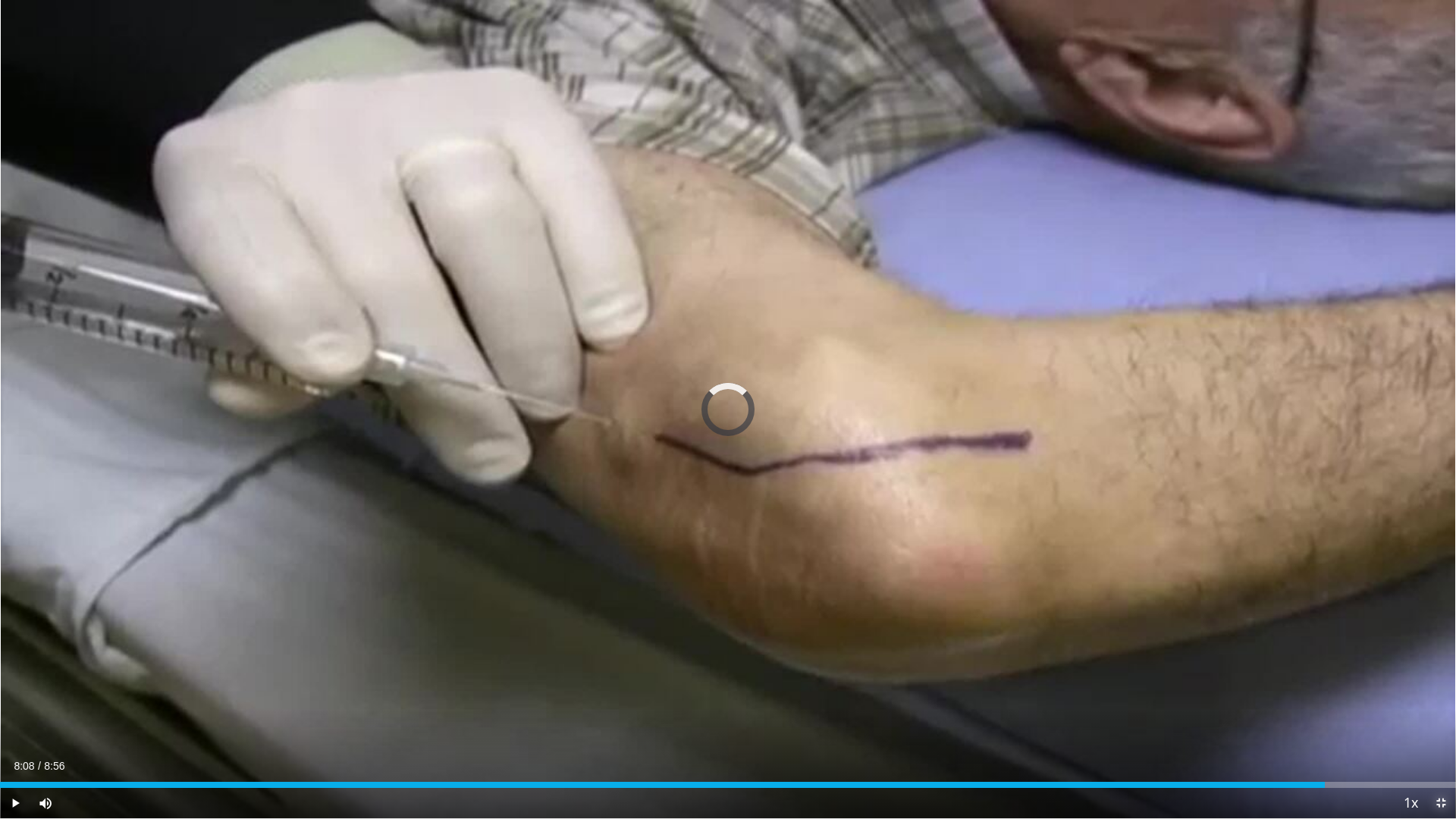
click at [1444, 716] on span "Video Player" at bounding box center [1441, 804] width 31 height 31
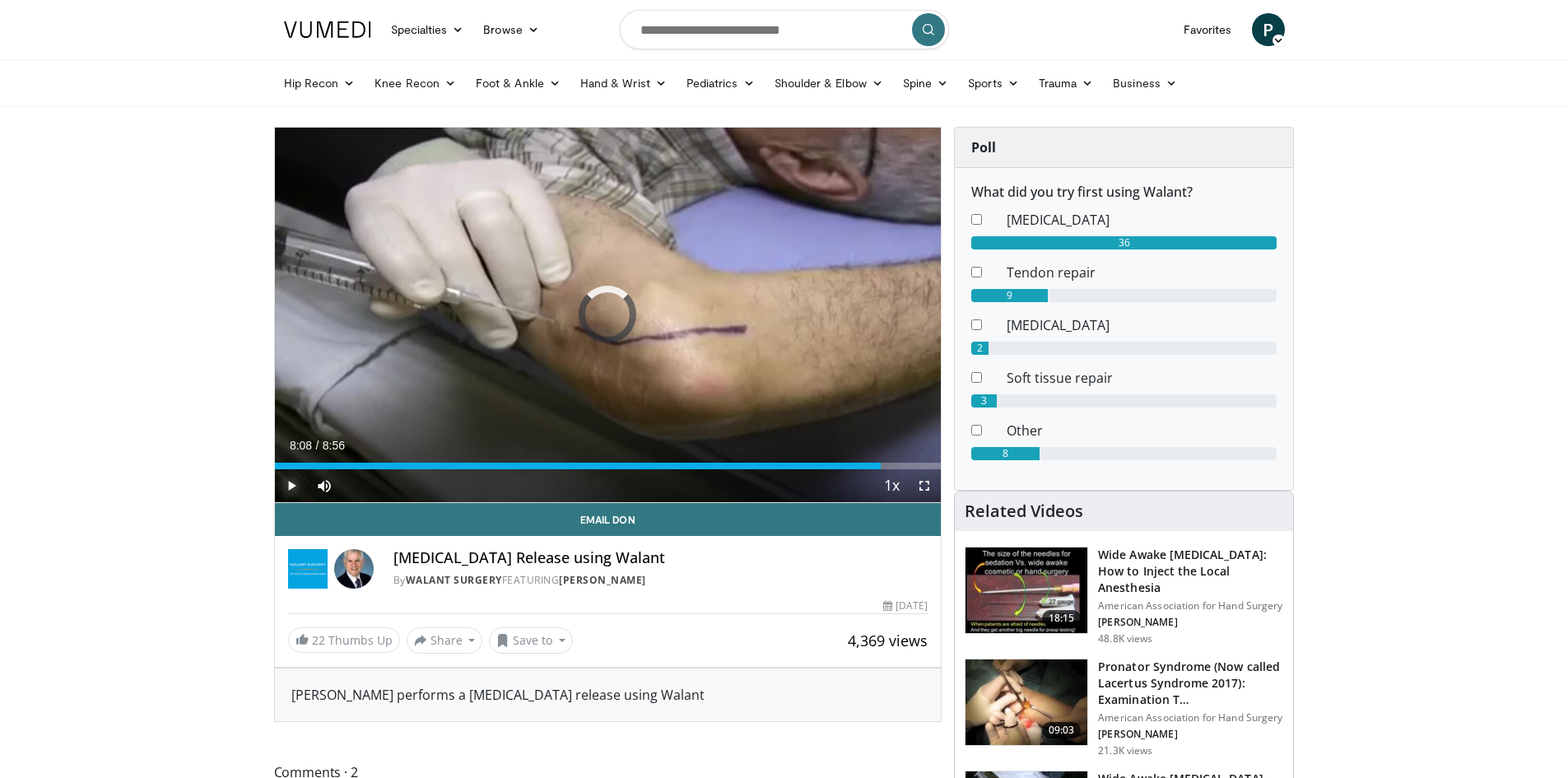
click at [293, 479] on span "Video Player" at bounding box center [292, 486] width 33 height 33
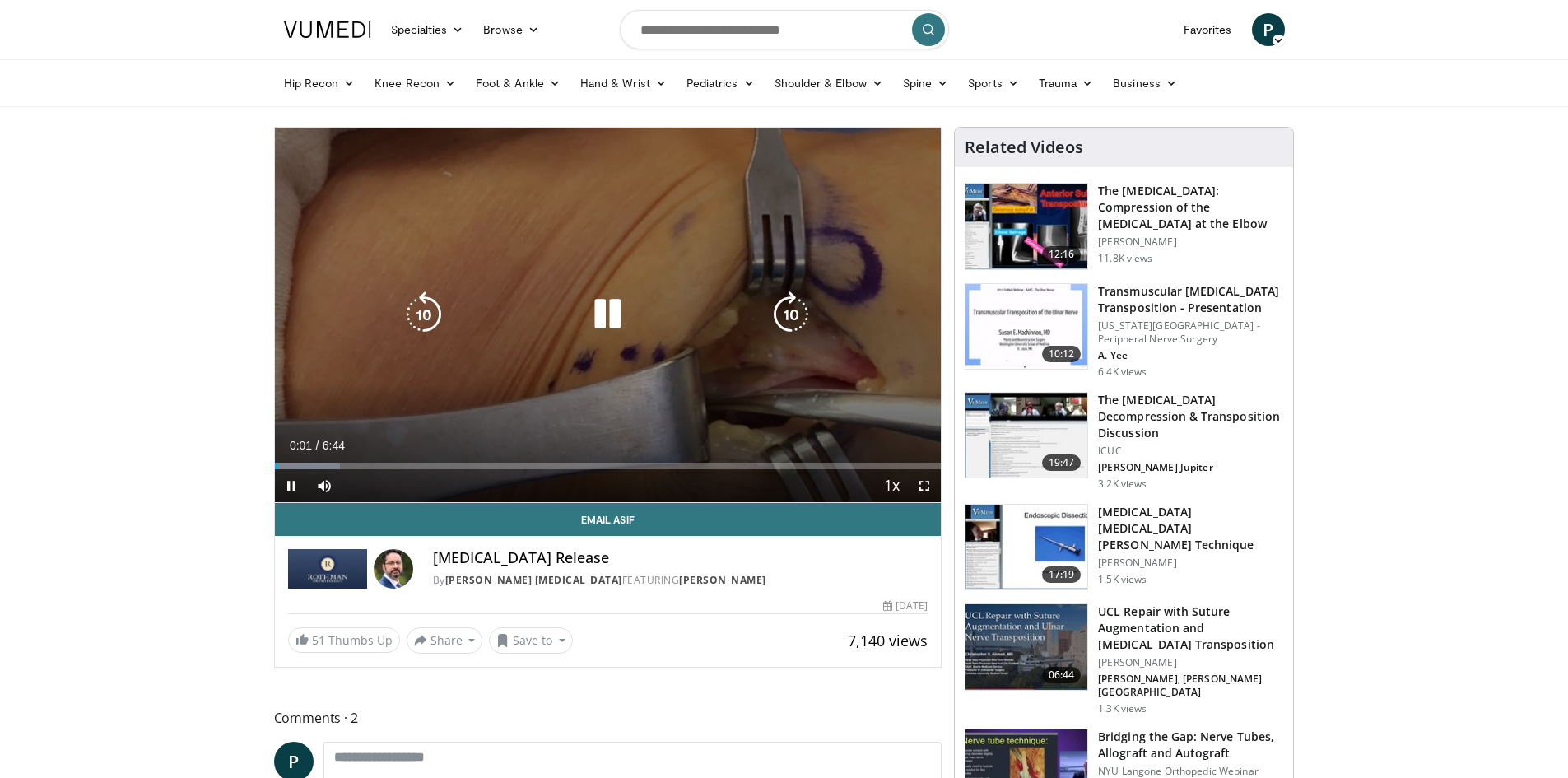
drag, startPoint x: 603, startPoint y: 312, endPoint x: 525, endPoint y: 217, distance: 122.9
click at [603, 312] on icon "Video Player" at bounding box center [608, 314] width 46 height 46
click at [603, 308] on icon "Video Player" at bounding box center [608, 314] width 46 height 46
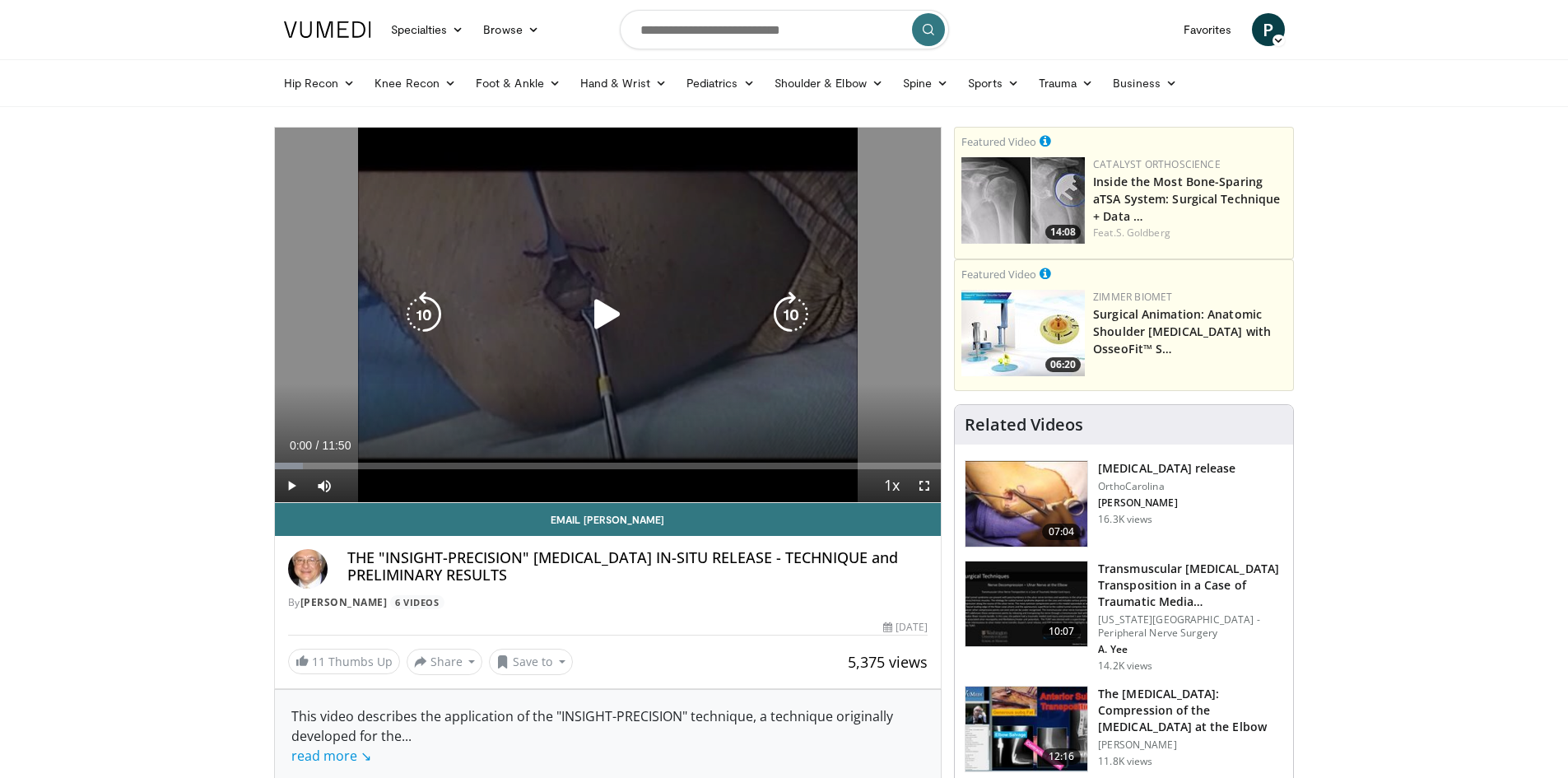
click at [606, 312] on icon "Video Player" at bounding box center [608, 314] width 46 height 46
click at [325, 466] on div "Loaded : 0.00% 00:04 01:04" at bounding box center [608, 466] width 666 height 6
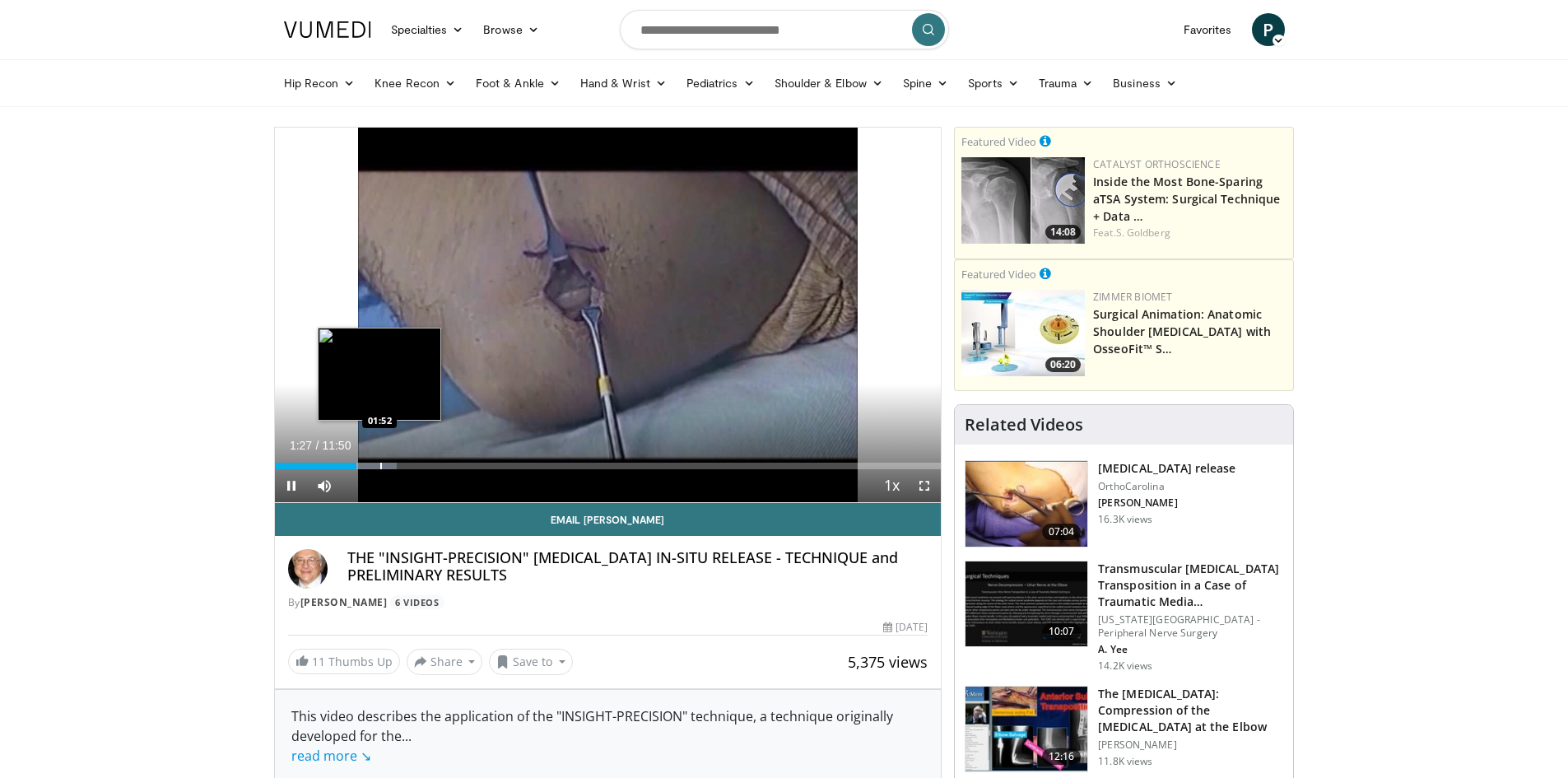
click at [380, 464] on div "Progress Bar" at bounding box center [381, 466] width 2 height 6
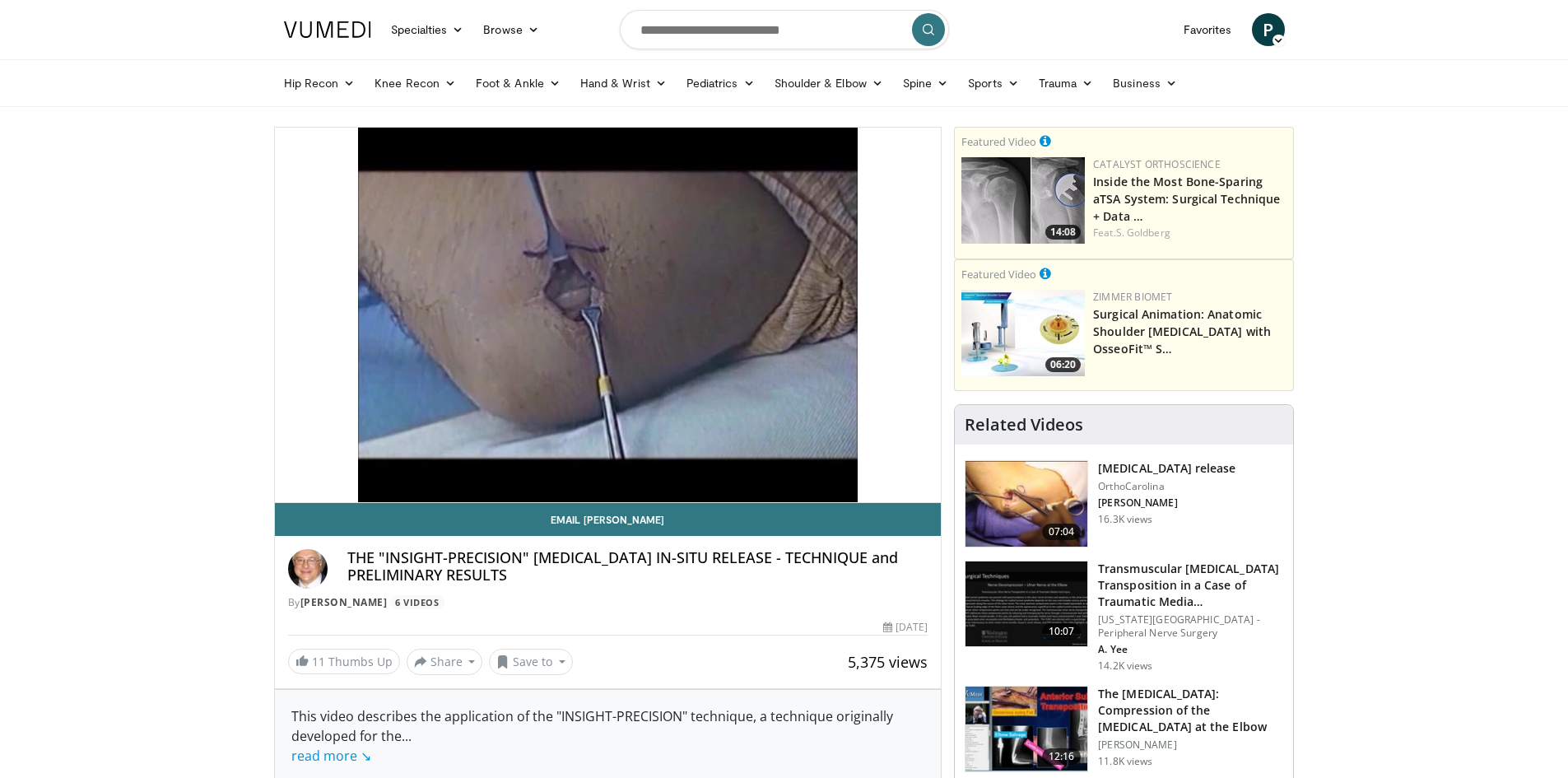
click at [424, 463] on div "10 seconds Tap to unmute" at bounding box center [608, 315] width 666 height 375
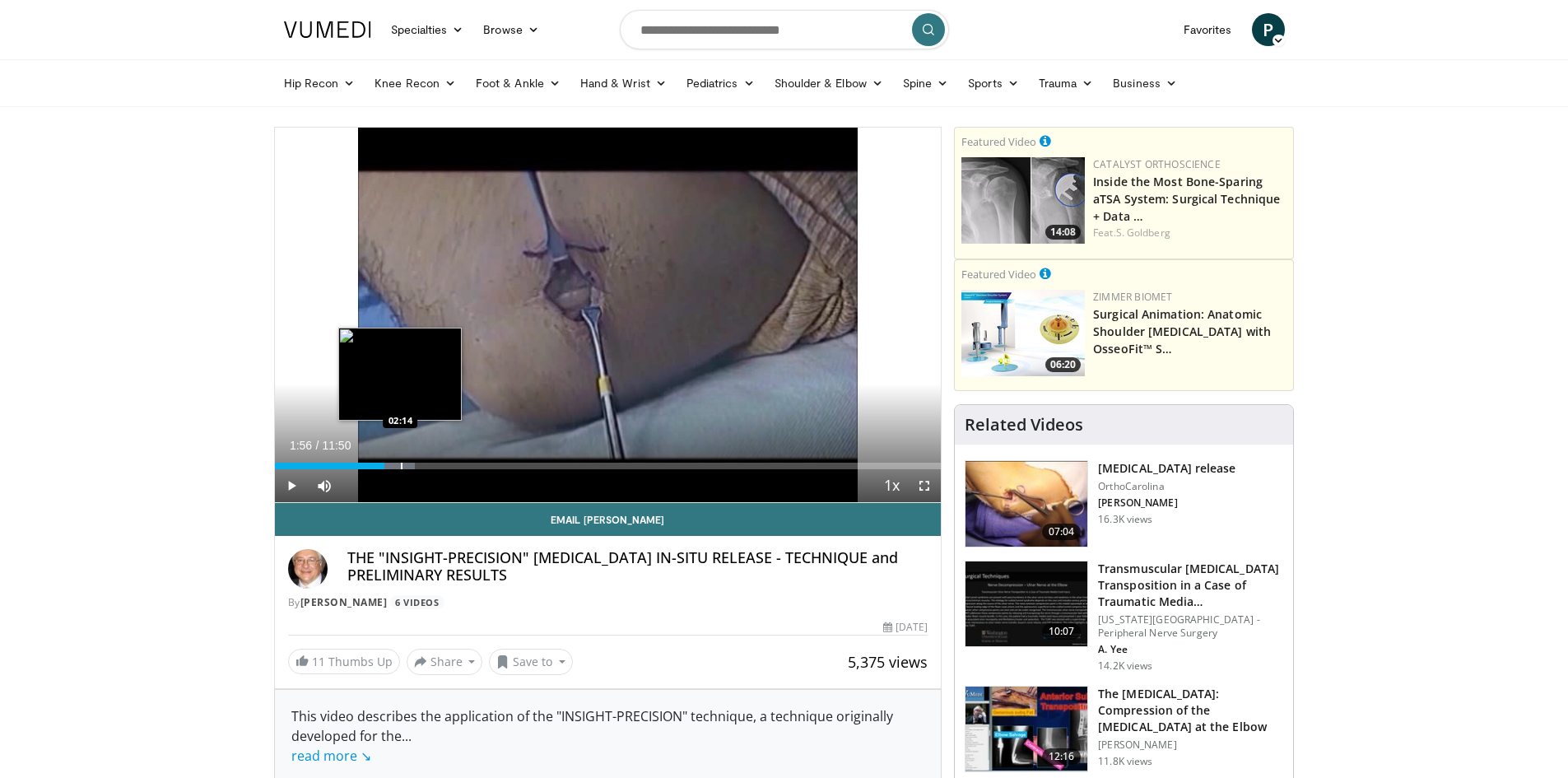
click at [400, 466] on div "Progress Bar" at bounding box center [401, 466] width 2 height 6
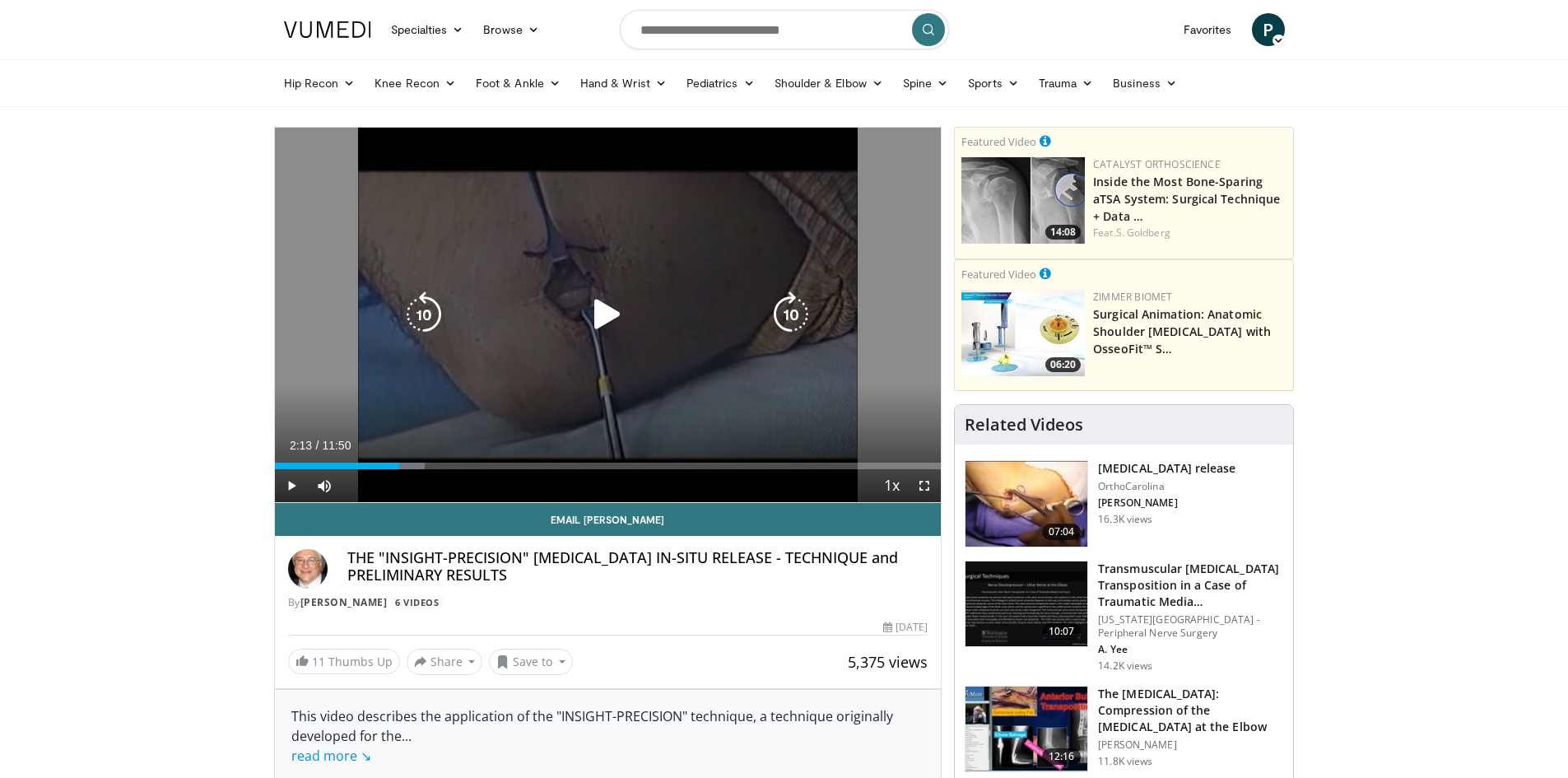
click at [597, 314] on icon "Video Player" at bounding box center [608, 314] width 46 height 46
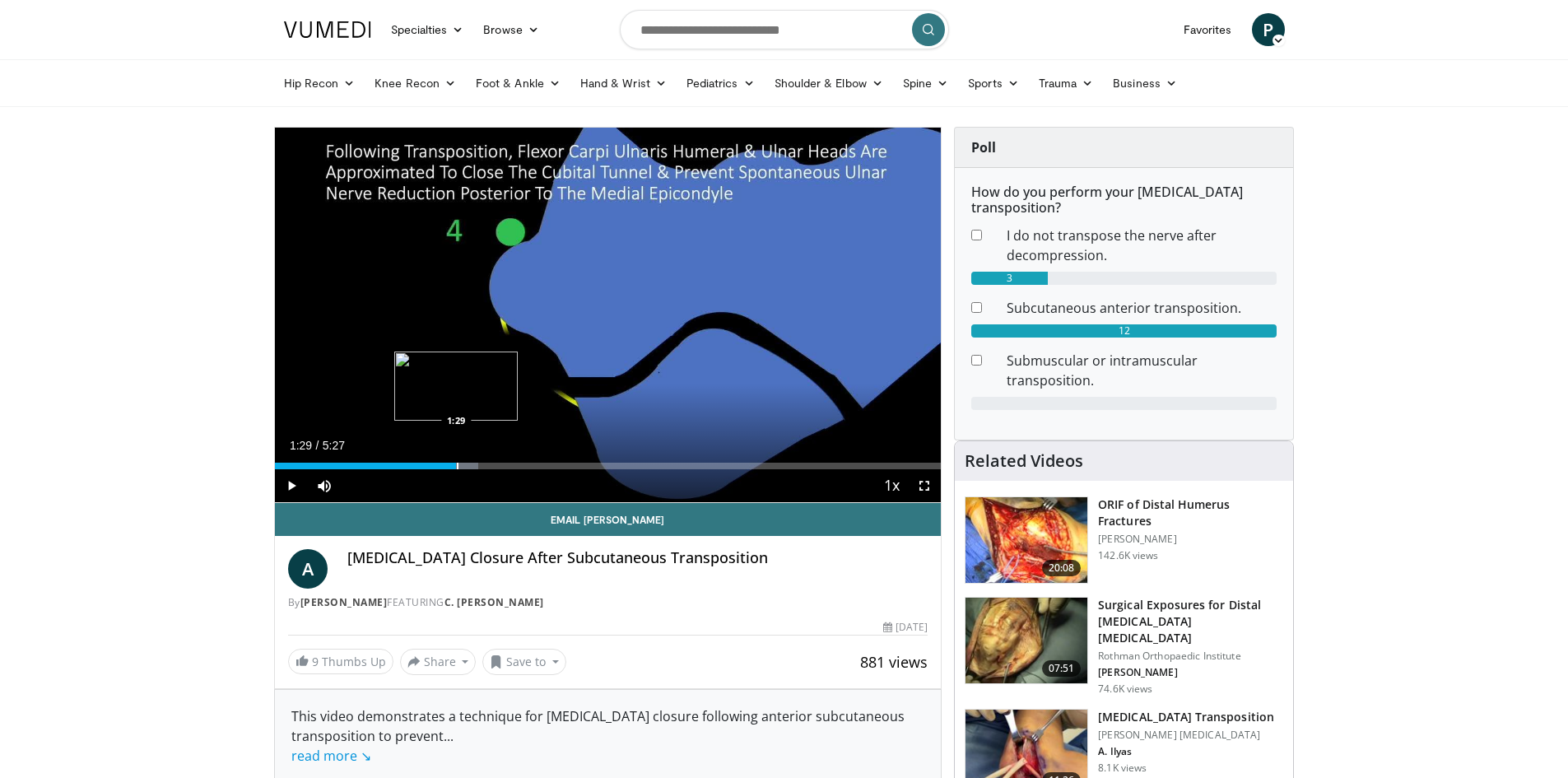
click at [457, 467] on div "Progress Bar" at bounding box center [458, 466] width 2 height 6
click at [533, 459] on div "Loaded : 48.84% 1:39 2:07" at bounding box center [608, 461] width 666 height 16
click at [449, 460] on div "Loaded : 61.04% 2:21 1:25" at bounding box center [608, 461] width 666 height 16
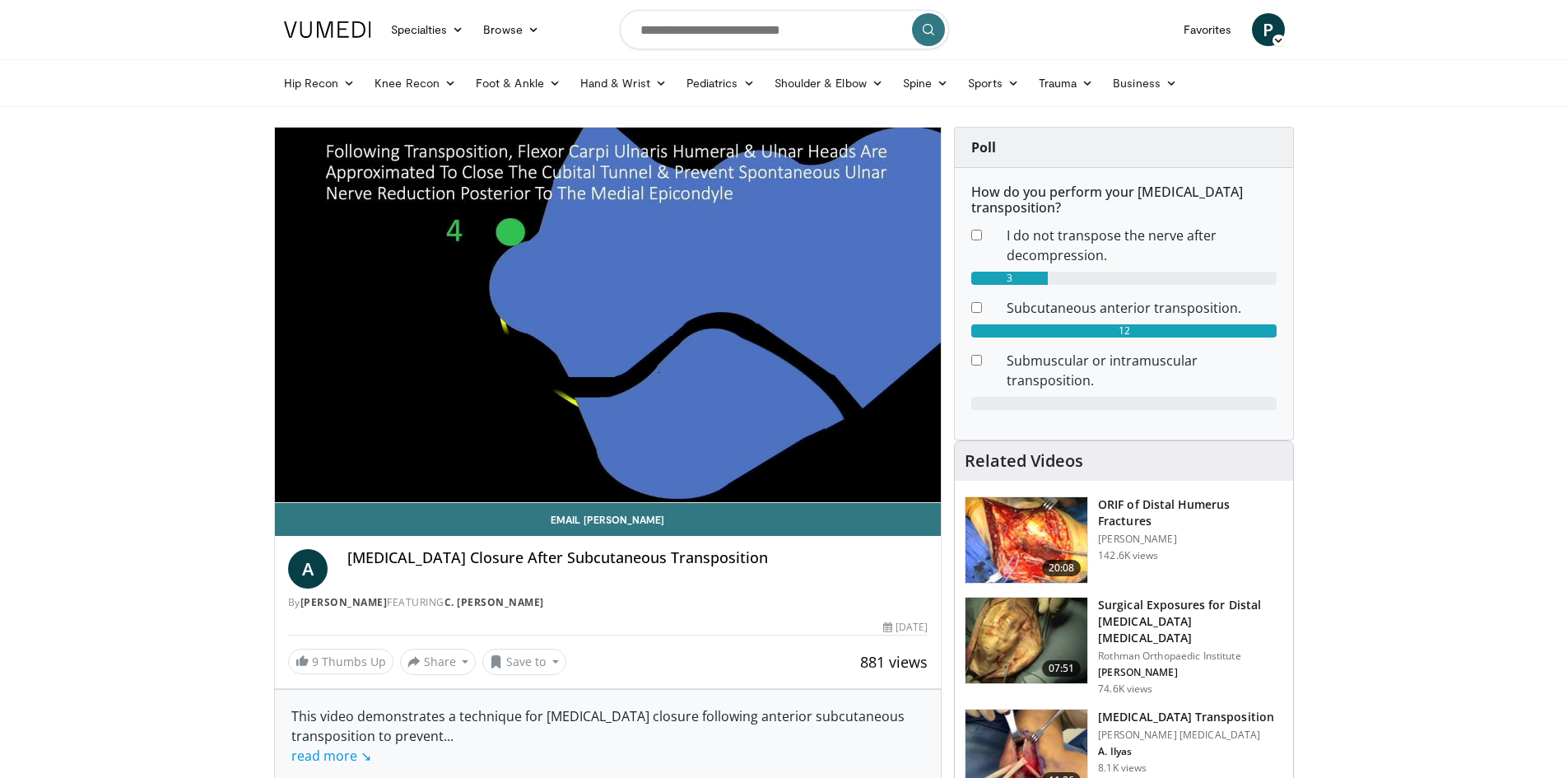
click at [317, 465] on div "10 seconds Tap to unmute" at bounding box center [608, 315] width 666 height 375
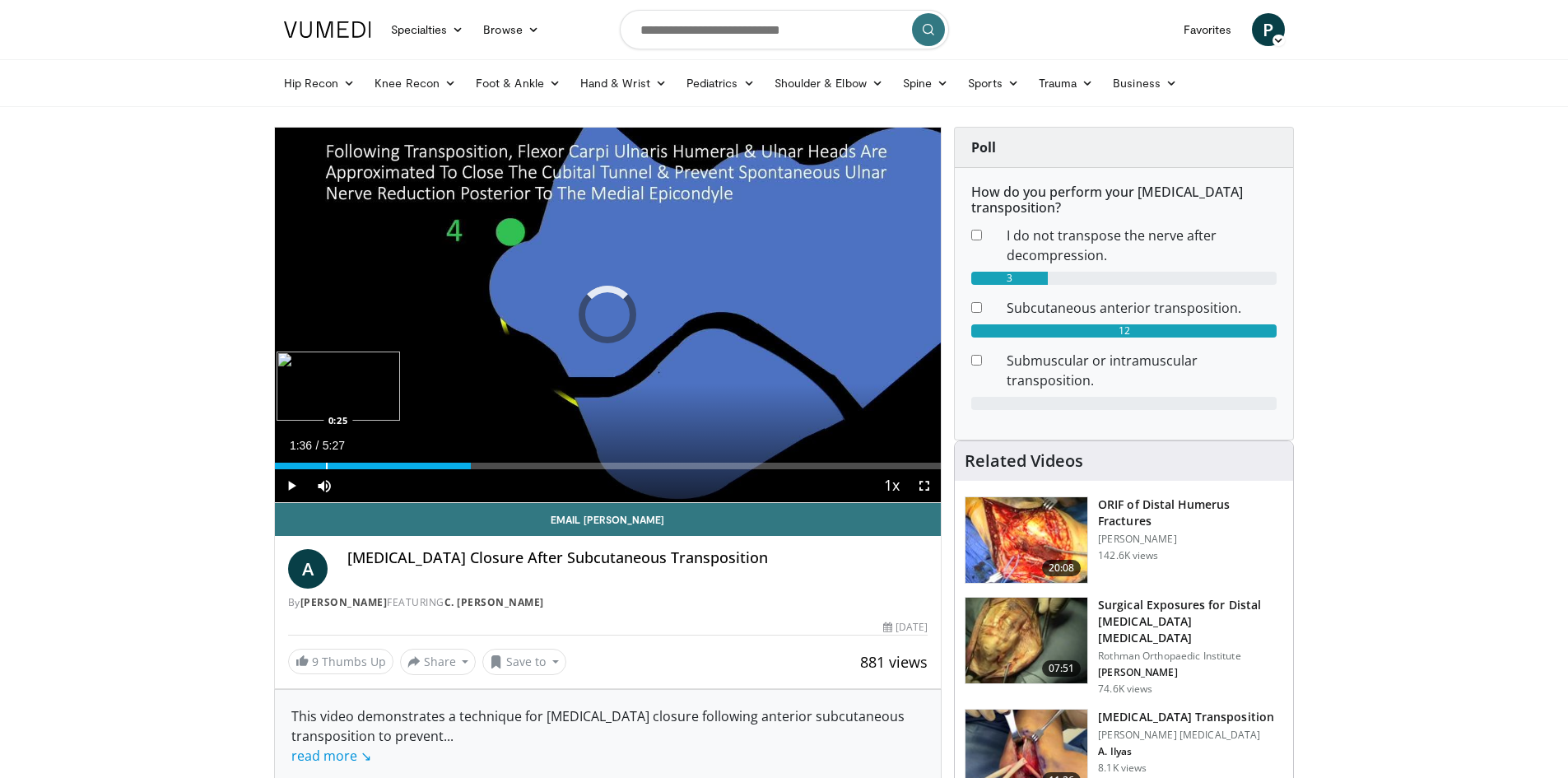
click at [326, 465] on div "Progress Bar" at bounding box center [327, 466] width 2 height 6
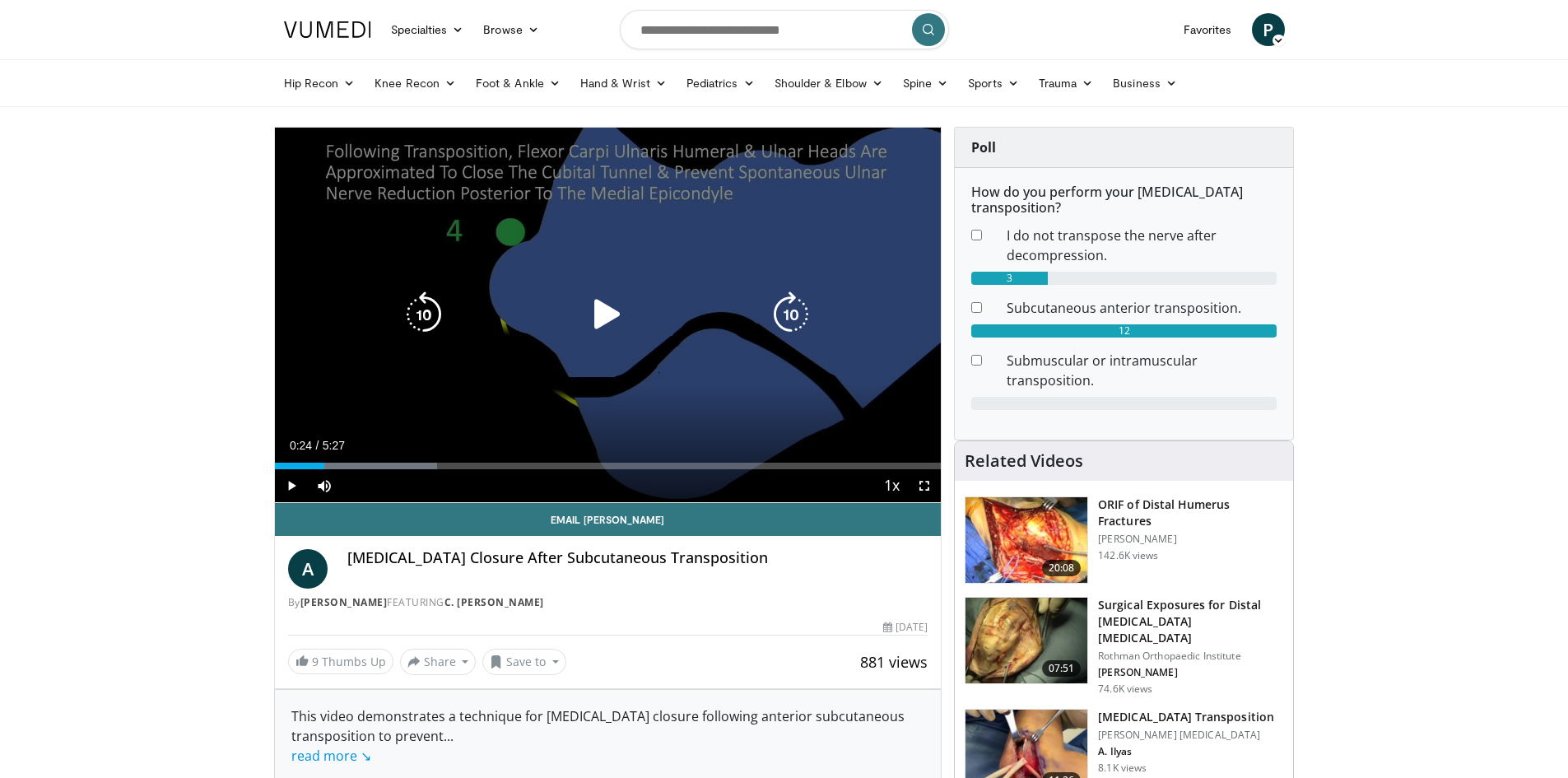
click at [606, 303] on icon "Video Player" at bounding box center [608, 314] width 46 height 46
click at [614, 301] on icon "Video Player" at bounding box center [608, 314] width 46 height 46
click at [594, 316] on icon "Video Player" at bounding box center [608, 314] width 46 height 46
click at [602, 315] on icon "Video Player" at bounding box center [608, 314] width 46 height 46
click at [604, 305] on icon "Video Player" at bounding box center [608, 314] width 46 height 46
